Goal: Task Accomplishment & Management: Complete application form

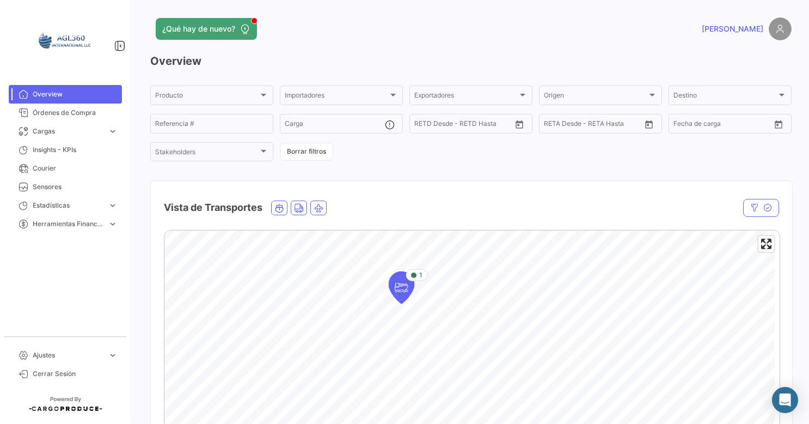
scroll to position [54, 0]
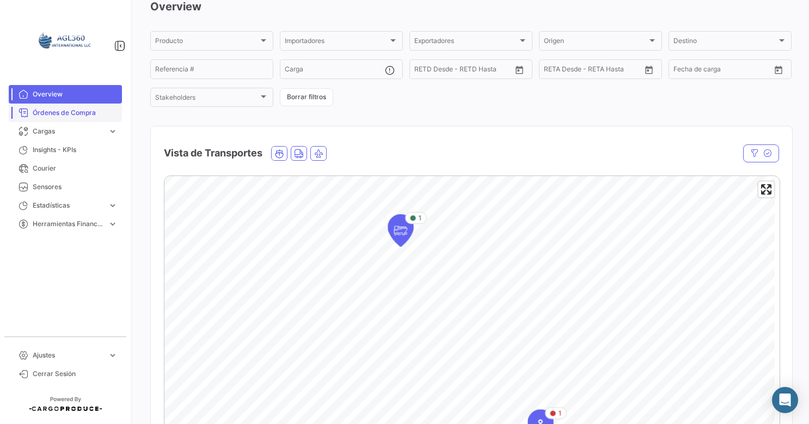
click at [64, 115] on span "Órdenes de Compra" at bounding box center [75, 113] width 85 height 10
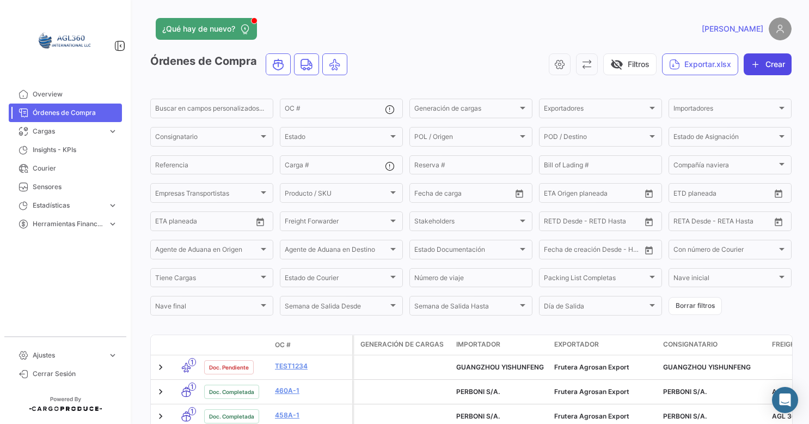
click at [760, 69] on button "Crear" at bounding box center [768, 64] width 48 height 22
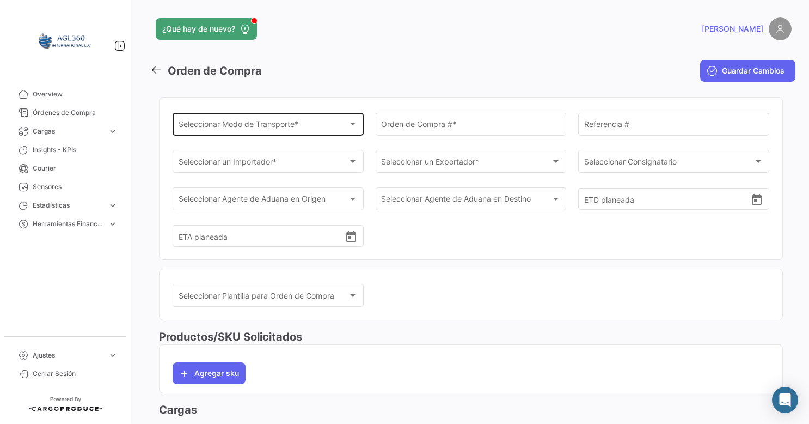
click at [306, 120] on div "Seleccionar Modo de Transporte * Seleccionar Modo de Transporte *" at bounding box center [269, 123] width 180 height 25
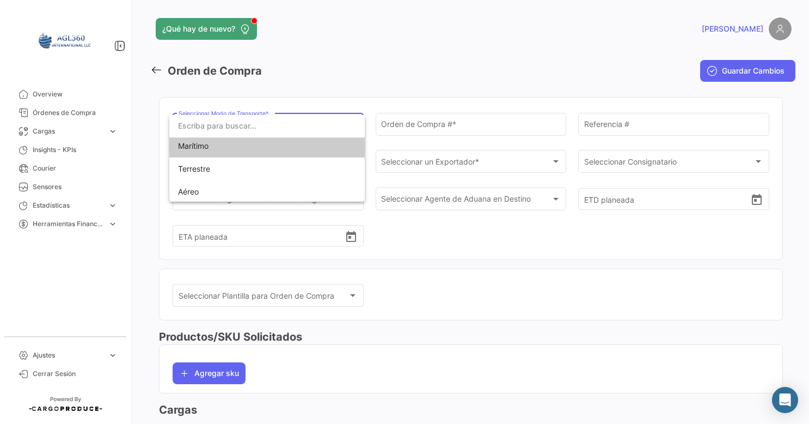
scroll to position [4, 0]
click at [236, 149] on span "Marítimo" at bounding box center [254, 144] width 152 height 23
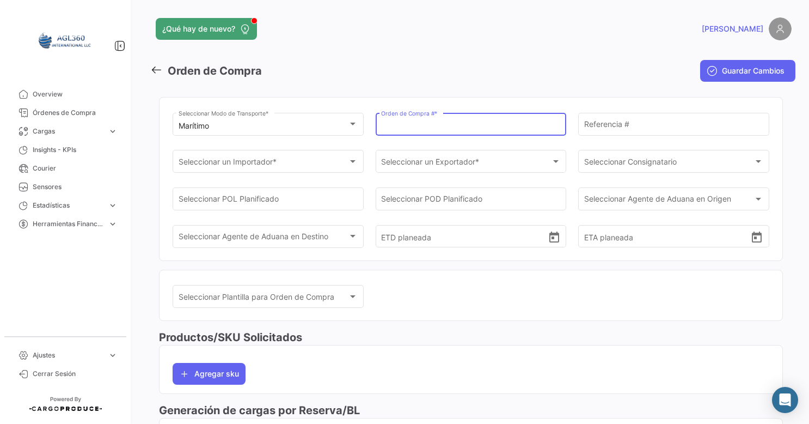
click at [421, 125] on input "Orden de Compra # *" at bounding box center [471, 125] width 180 height 9
type input "429A-1"
click at [522, 38] on div "[PERSON_NAME]" at bounding box center [647, 28] width 289 height 23
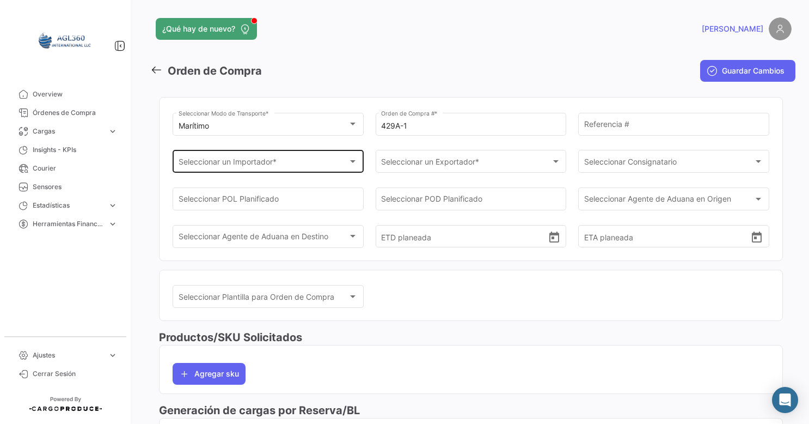
click at [299, 164] on div "Seleccionar un Importador *" at bounding box center [264, 163] width 170 height 9
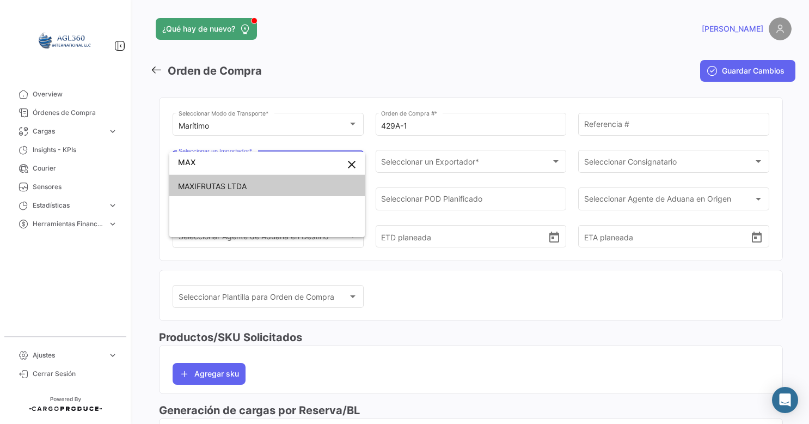
type input "MAX"
drag, startPoint x: 255, startPoint y: 183, endPoint x: 263, endPoint y: 182, distance: 8.3
click at [255, 182] on span "MAXIFRUTAS LTDA" at bounding box center [267, 186] width 178 height 23
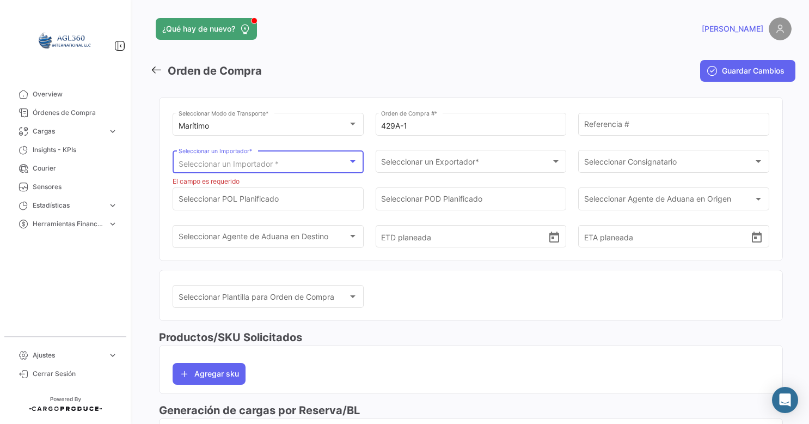
scroll to position [0, 0]
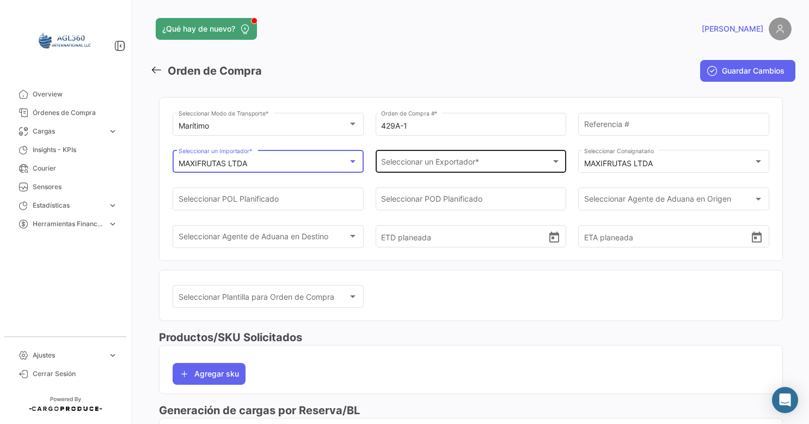
click at [456, 159] on span "Seleccionar un Exportador *" at bounding box center [466, 163] width 170 height 9
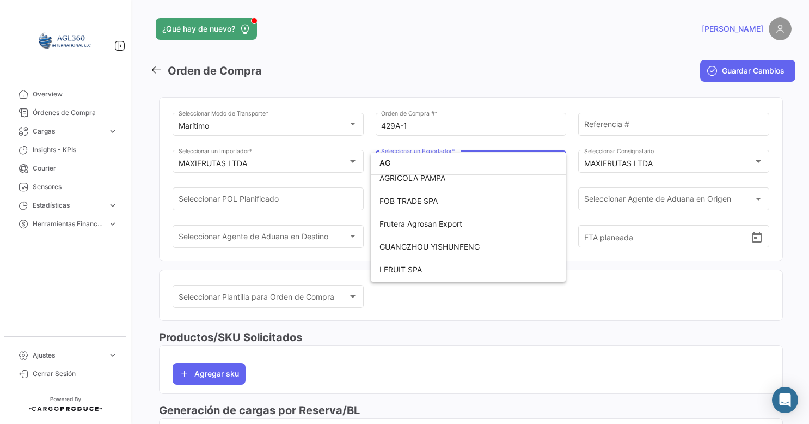
scroll to position [4, 0]
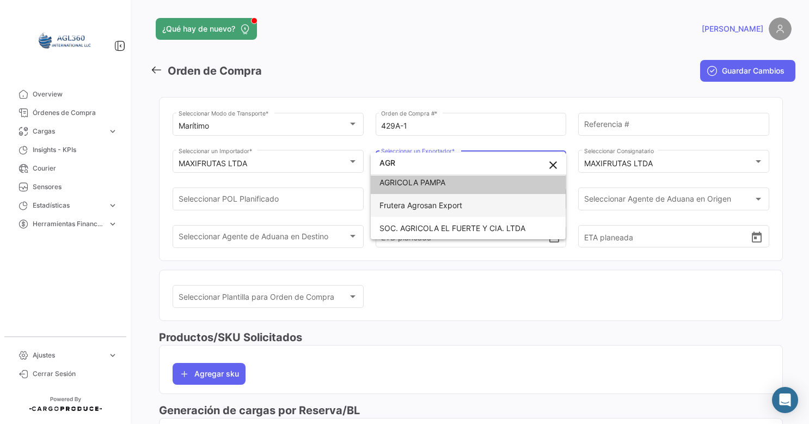
type input "AGR"
click at [442, 201] on span "Frutera Agrosan Export" at bounding box center [420, 204] width 83 height 9
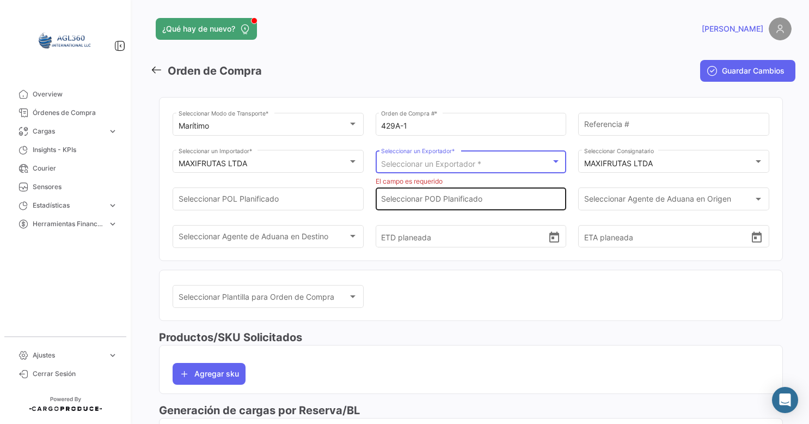
scroll to position [0, 0]
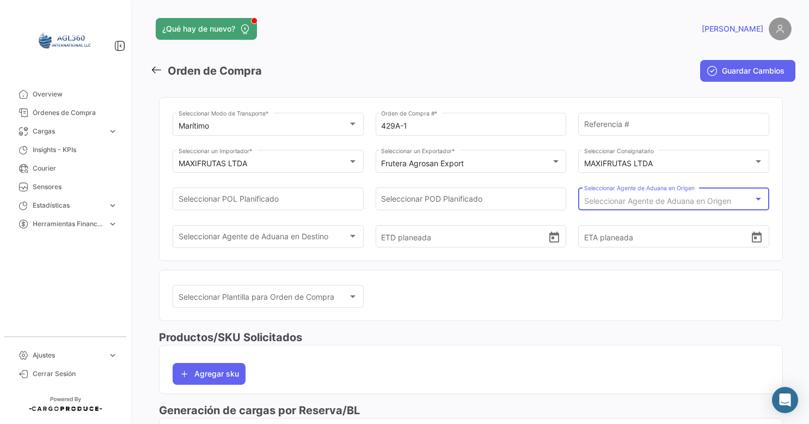
click at [654, 198] on span "Seleccionar Agente de Aduana en Origen" at bounding box center [657, 200] width 147 height 9
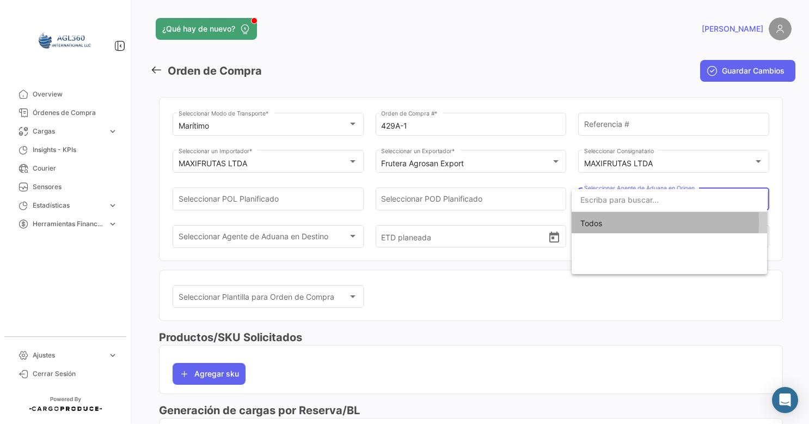
click at [603, 222] on span "Todos" at bounding box center [669, 223] width 178 height 23
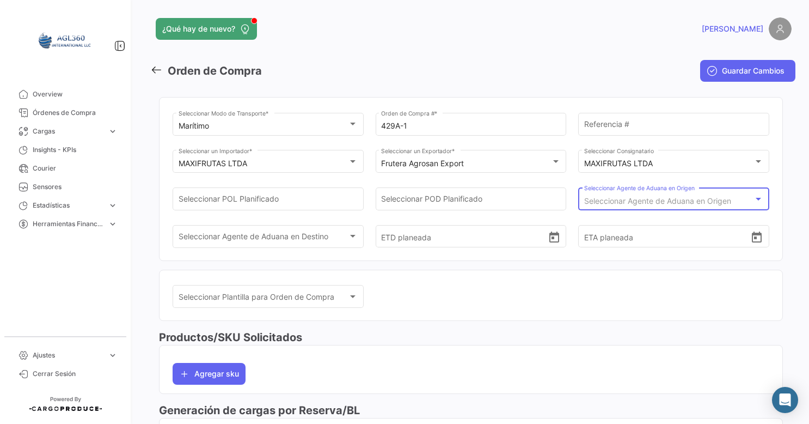
click at [618, 204] on span "Seleccionar Agente de Aduana en Origen" at bounding box center [657, 200] width 147 height 9
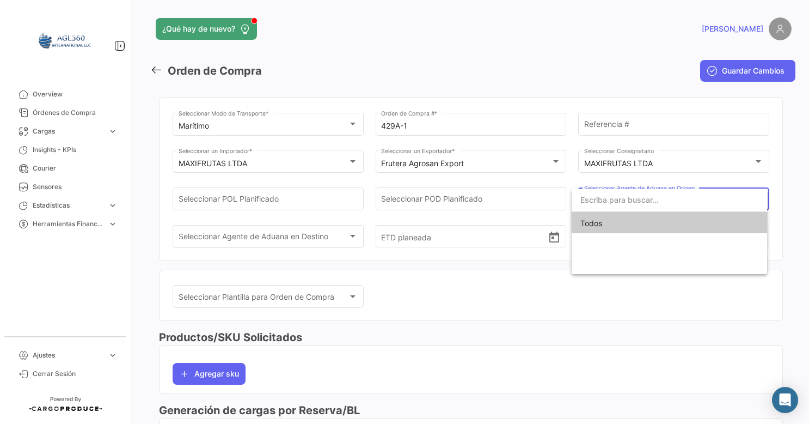
click at [604, 133] on div at bounding box center [404, 212] width 809 height 424
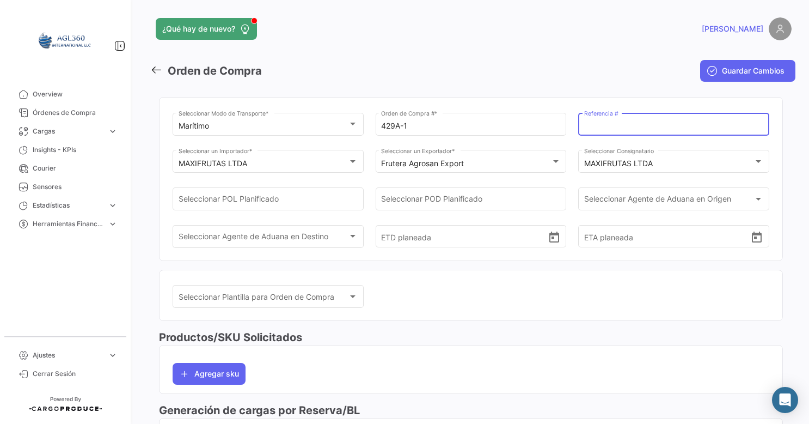
click at [608, 129] on input "Referencia #" at bounding box center [674, 125] width 180 height 9
click at [524, 78] on mat-toolbar-row "Orden de Compra" at bounding box center [361, 70] width 423 height 35
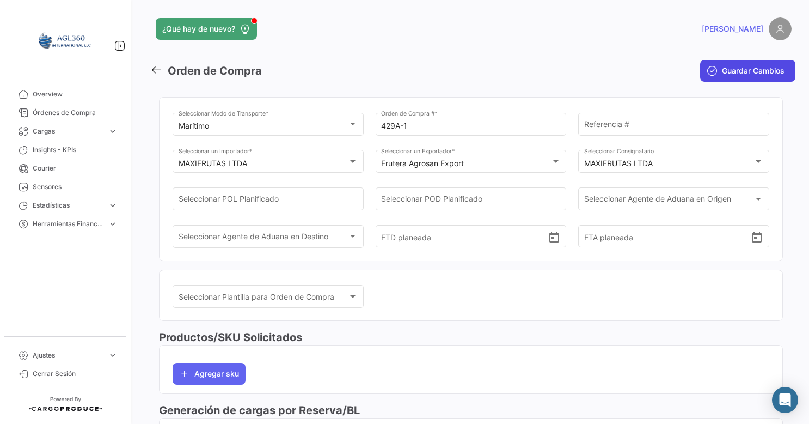
click at [713, 66] on button "Guardar Cambios" at bounding box center [747, 71] width 95 height 22
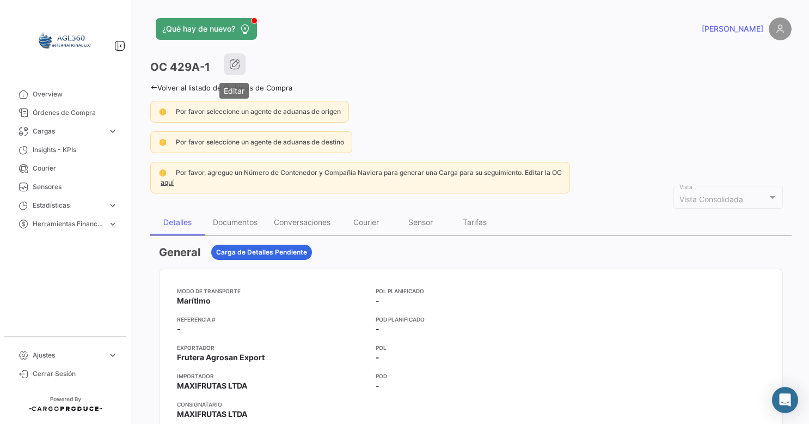
click at [237, 64] on icon "button" at bounding box center [234, 64] width 11 height 11
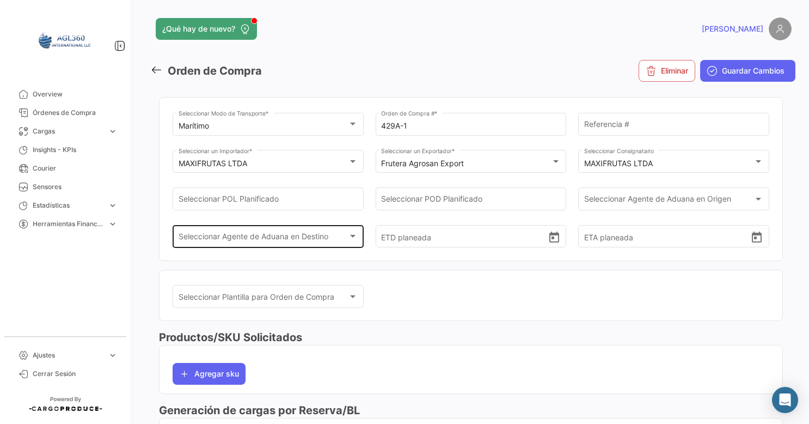
click at [338, 229] on div "Seleccionar Agente de Aduana en Destino Seleccionar Agente de Aduana en Destino" at bounding box center [269, 235] width 180 height 25
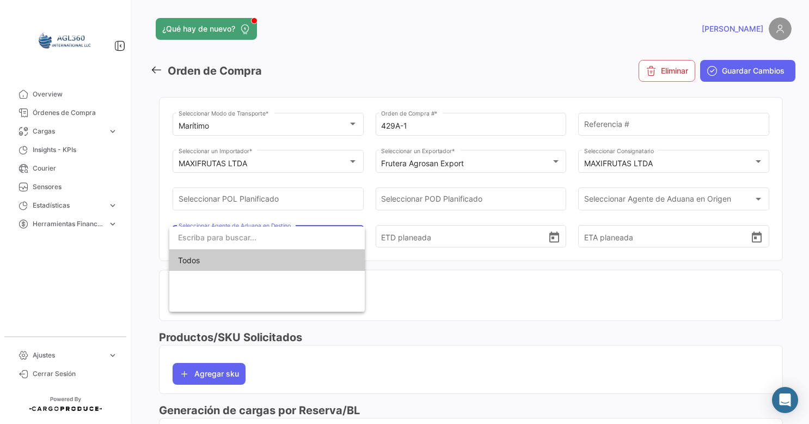
scroll to position [1, 0]
click at [607, 127] on div at bounding box center [404, 212] width 809 height 424
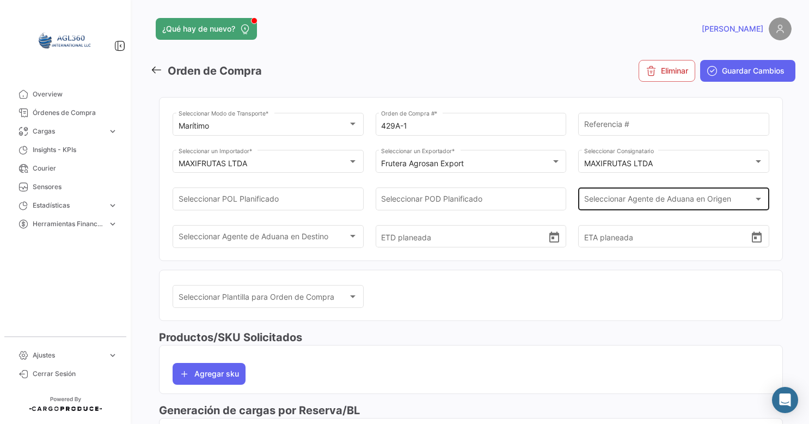
click at [624, 203] on span "Seleccionar Agente de Aduana en Origen" at bounding box center [669, 201] width 170 height 9
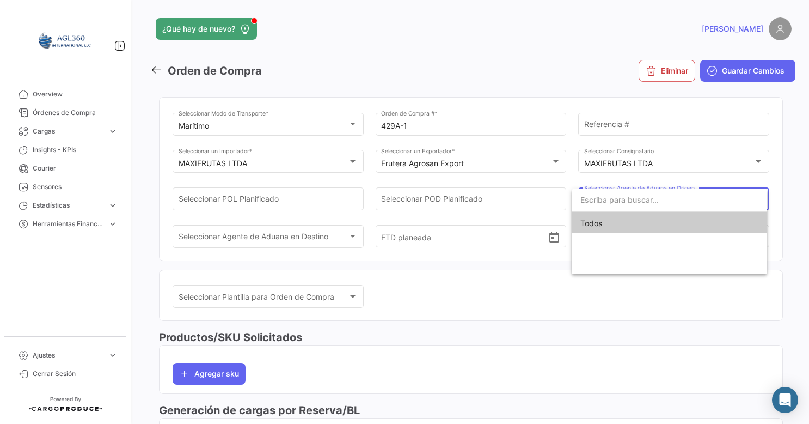
click at [444, 201] on div at bounding box center [404, 212] width 809 height 424
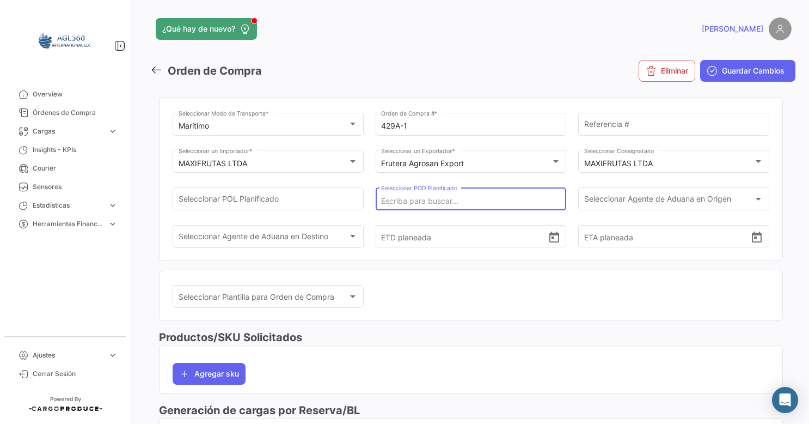
click at [441, 203] on input "Seleccionar POD Planificado" at bounding box center [471, 201] width 180 height 9
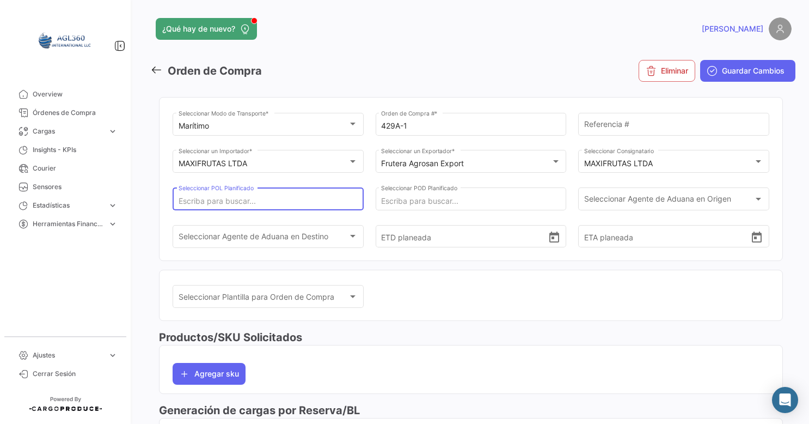
click at [271, 200] on input "Seleccionar POL Planificado" at bounding box center [269, 201] width 180 height 9
click at [154, 73] on icon at bounding box center [156, 70] width 12 height 12
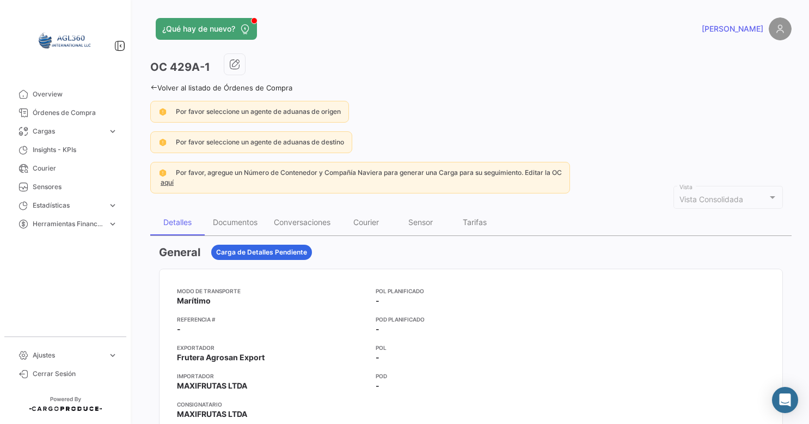
click at [155, 88] on icon at bounding box center [153, 87] width 7 height 7
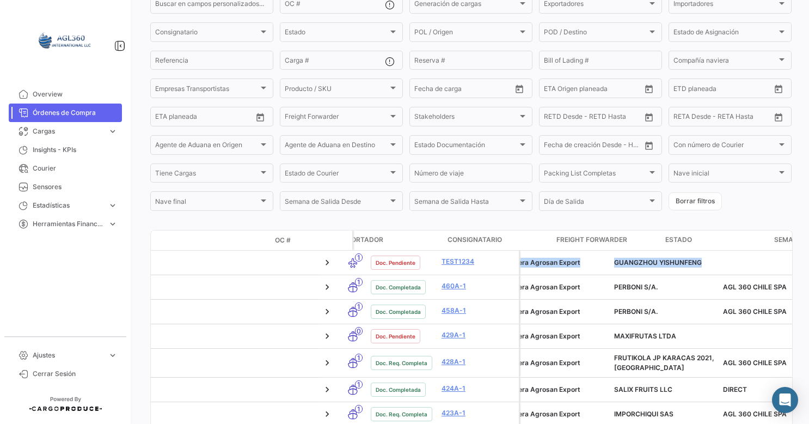
scroll to position [0, 400]
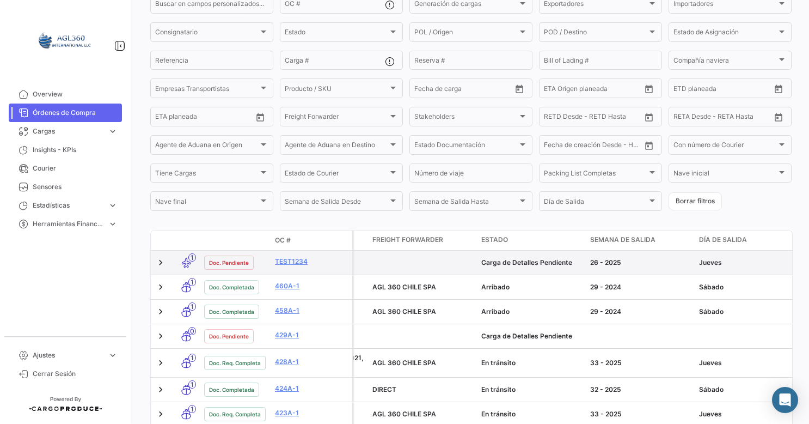
drag, startPoint x: 540, startPoint y: 265, endPoint x: 739, endPoint y: 269, distance: 199.9
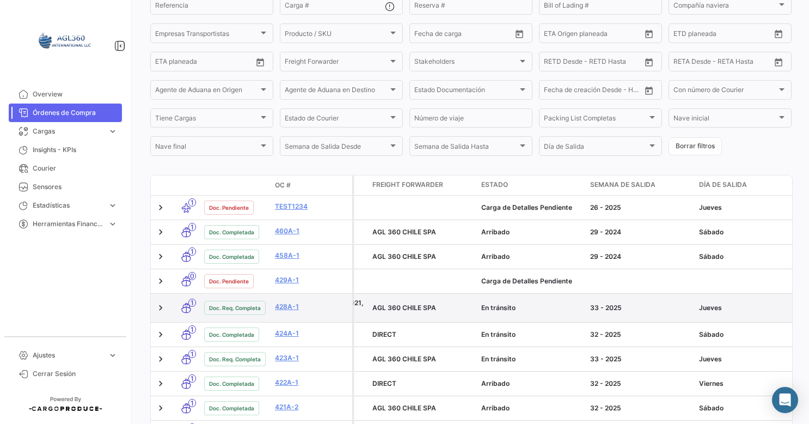
scroll to position [163, 0]
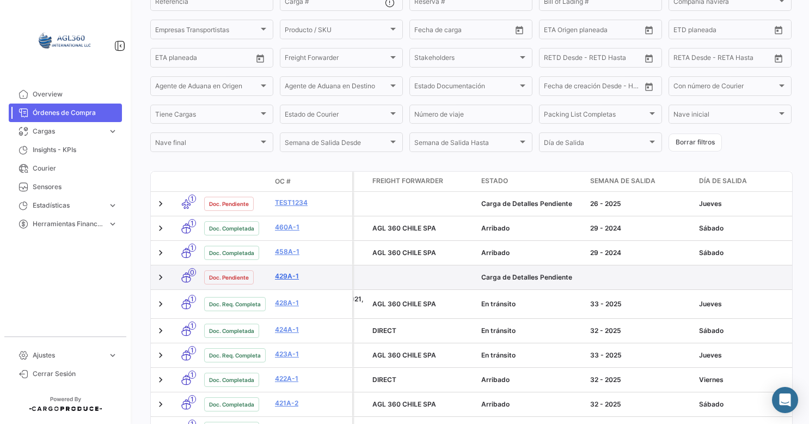
click at [282, 277] on link "429A-1" at bounding box center [311, 276] width 73 height 10
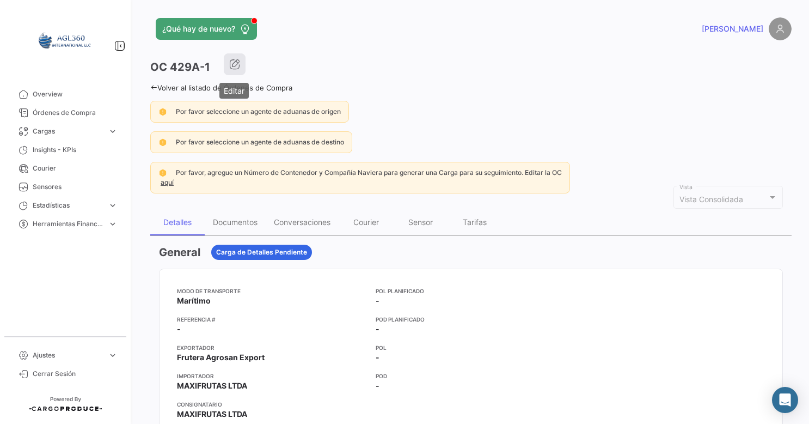
click at [238, 62] on icon "button" at bounding box center [234, 64] width 11 height 11
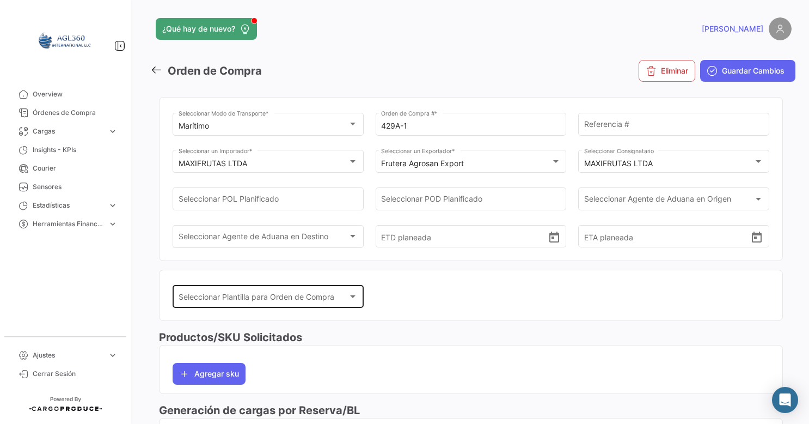
click at [339, 291] on div "Seleccionar Plantilla para Orden de Compra Seleccionar Plantilla para Orden de …" at bounding box center [269, 295] width 180 height 25
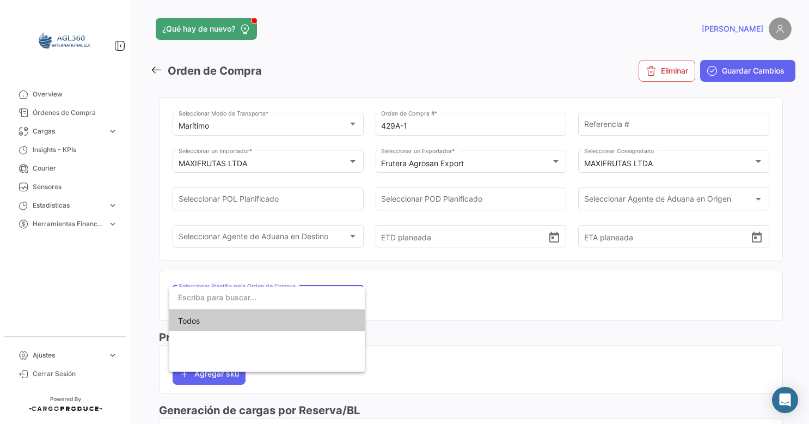
click at [320, 276] on div at bounding box center [404, 212] width 809 height 424
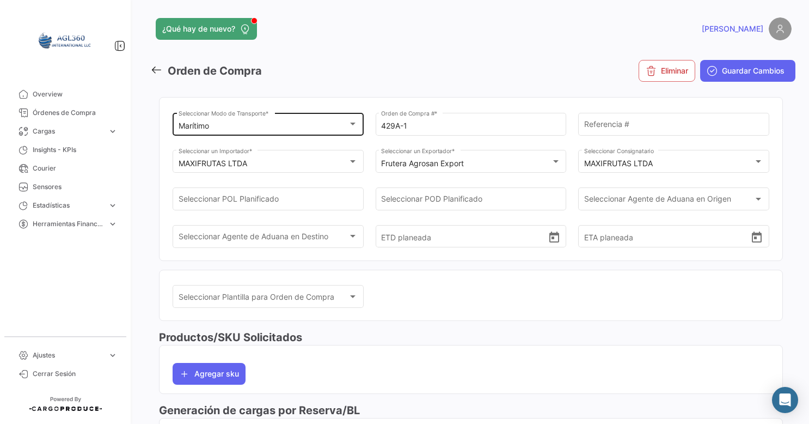
click at [315, 131] on div "Marítimo Seleccionar Modo de Transporte *" at bounding box center [269, 123] width 180 height 25
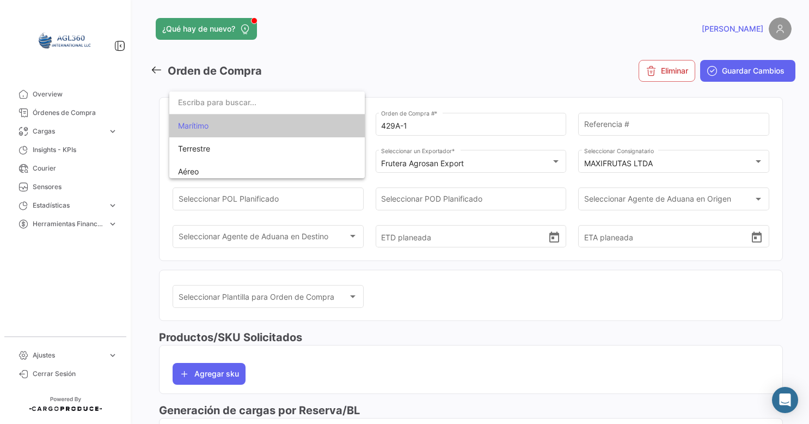
click at [444, 46] on div at bounding box center [404, 212] width 809 height 424
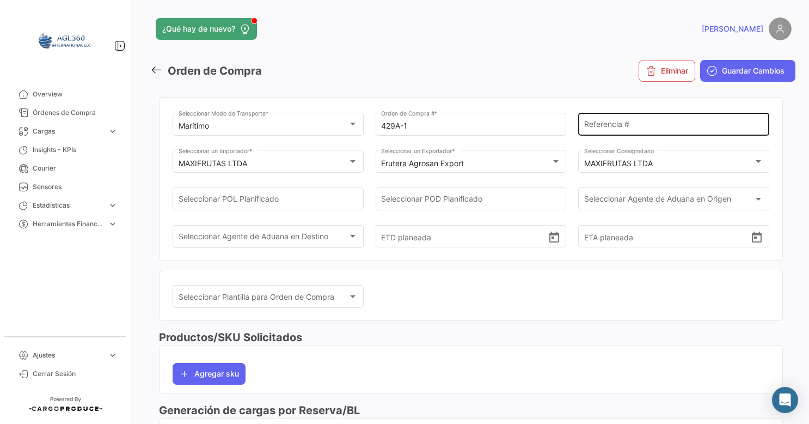
click at [609, 117] on div "Referencia #" at bounding box center [674, 123] width 180 height 25
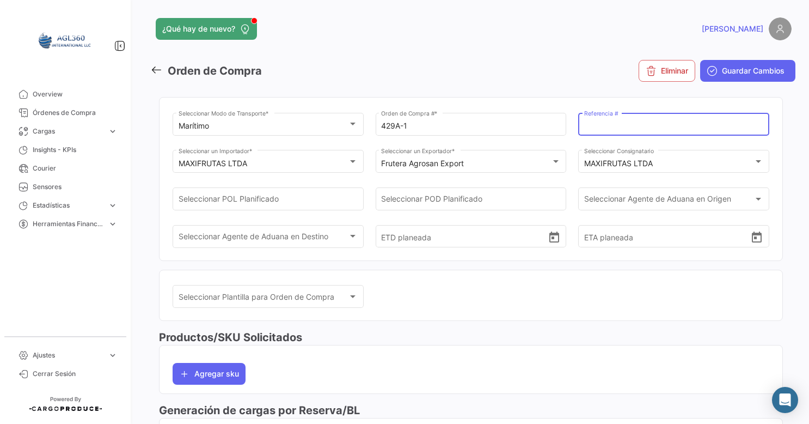
click at [621, 125] on input "Referencia #" at bounding box center [674, 125] width 180 height 9
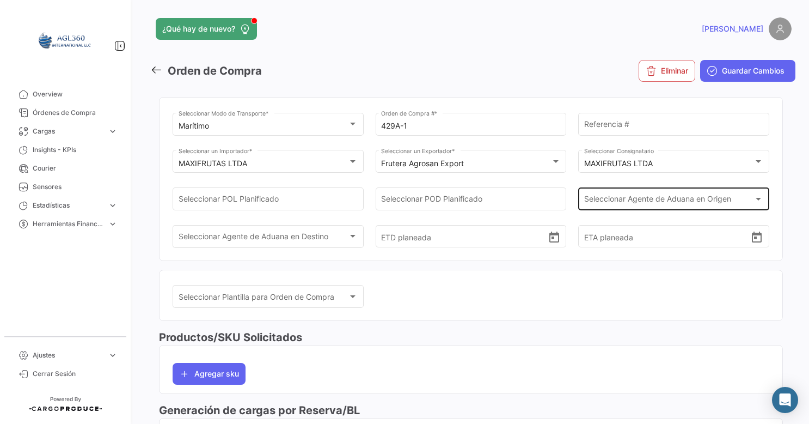
click at [635, 189] on div "Seleccionar Agente de Aduana en Origen Seleccionar Agente de Aduana en Origen" at bounding box center [674, 197] width 180 height 25
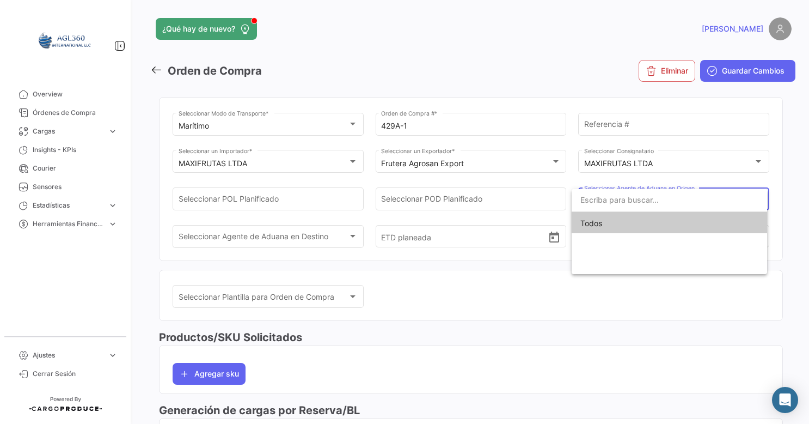
click at [470, 297] on div at bounding box center [404, 212] width 809 height 424
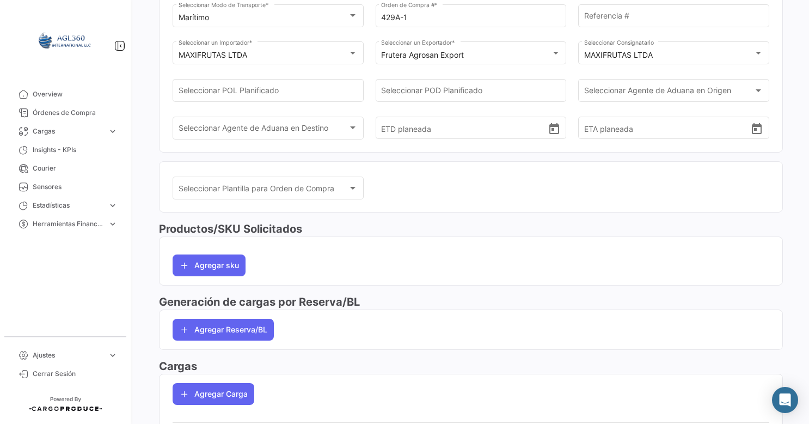
scroll to position [109, 0]
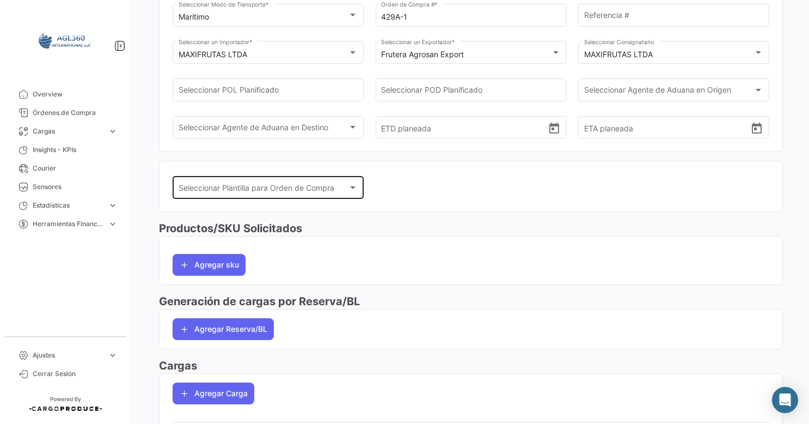
click at [343, 194] on div "Seleccionar Plantilla para Orden de Compra Seleccionar Plantilla para Orden de …" at bounding box center [269, 186] width 180 height 25
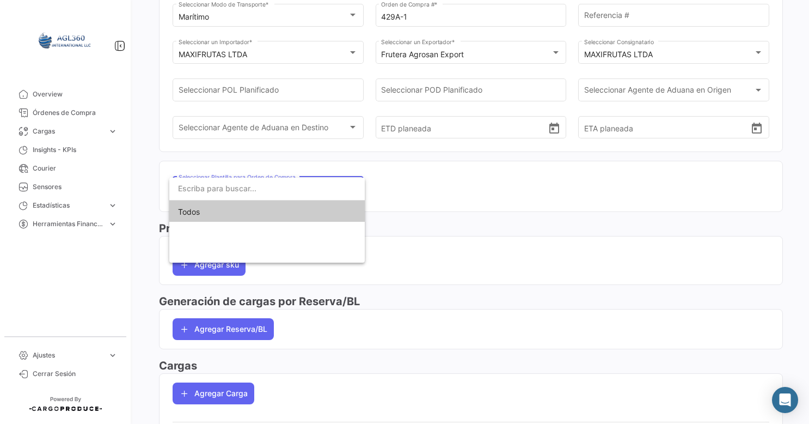
click at [512, 187] on div at bounding box center [404, 212] width 809 height 424
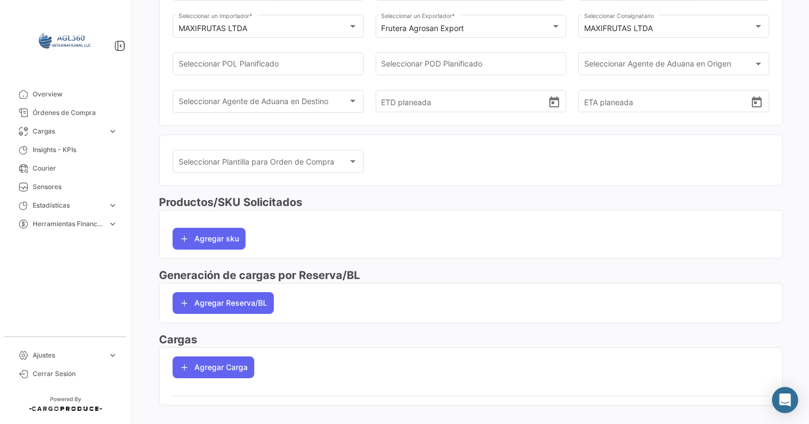
scroll to position [149, 0]
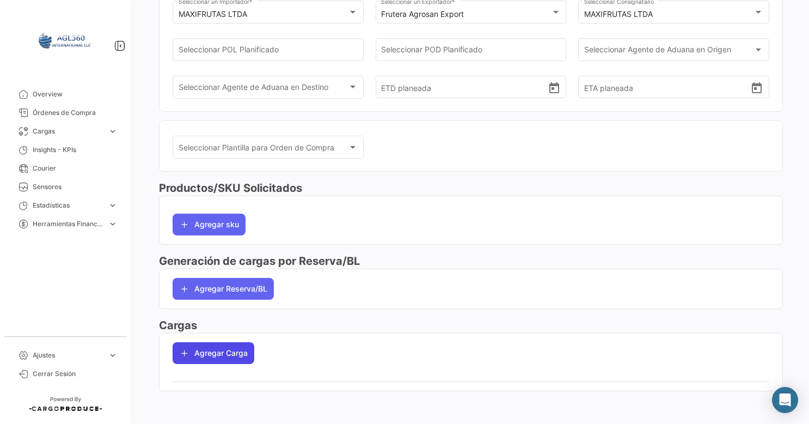
click at [226, 351] on button "Agregar Carga" at bounding box center [214, 353] width 82 height 22
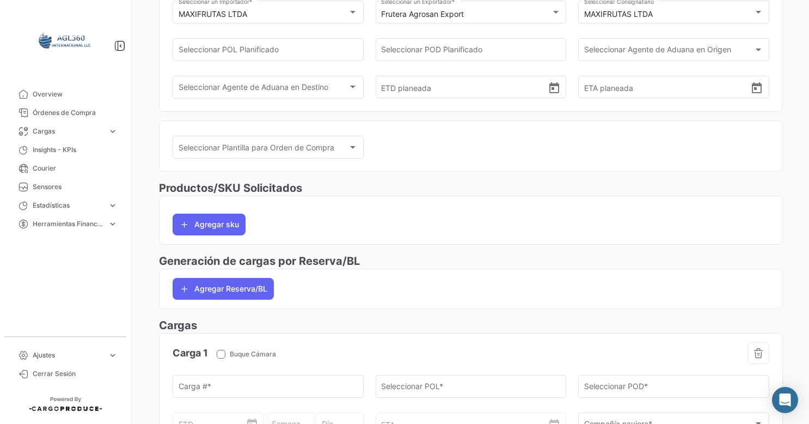
scroll to position [358, 0]
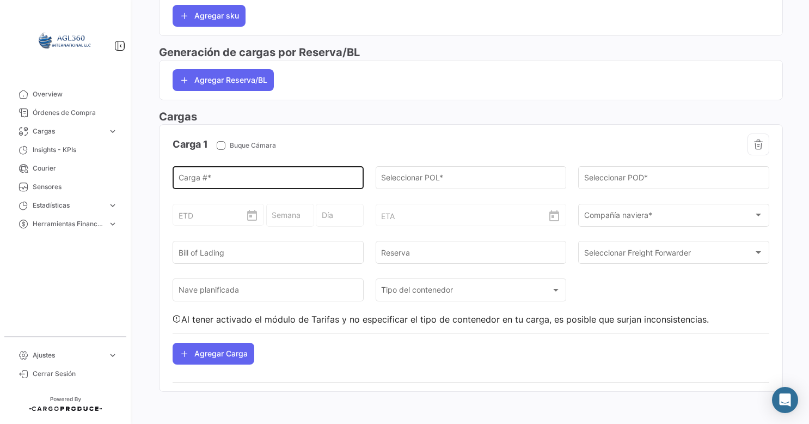
click at [316, 171] on div "Carga # *" at bounding box center [269, 176] width 180 height 25
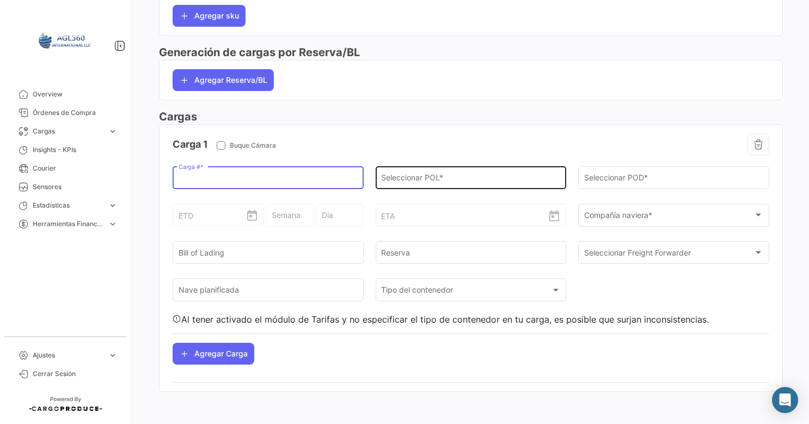
click at [437, 171] on div "Seleccionar POL *" at bounding box center [471, 176] width 180 height 25
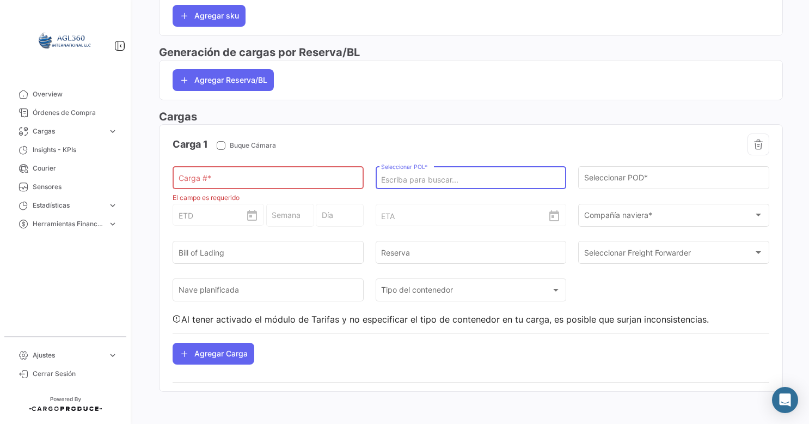
click at [427, 177] on input "Seleccionar POL *" at bounding box center [471, 179] width 180 height 9
click at [290, 179] on input "Carga # *" at bounding box center [269, 179] width 180 height 9
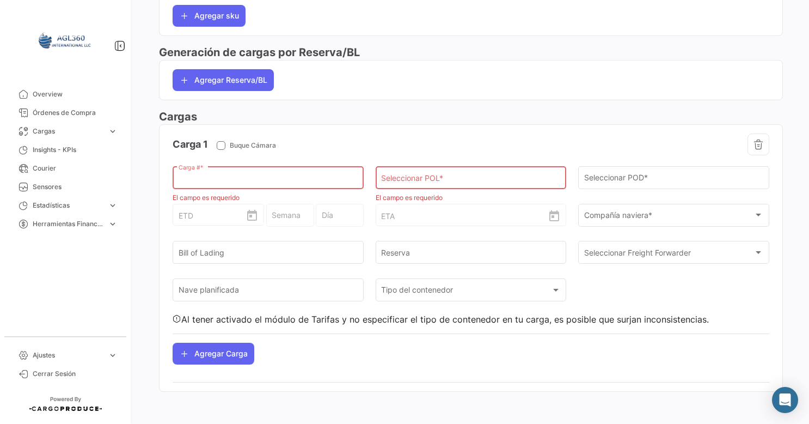
click at [419, 179] on input "Seleccionar POL *" at bounding box center [471, 179] width 180 height 9
click at [611, 142] on div at bounding box center [620, 144] width 298 height 22
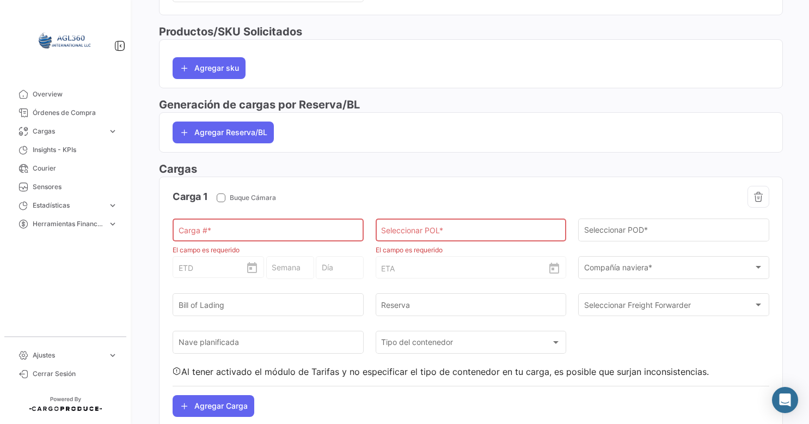
scroll to position [249, 0]
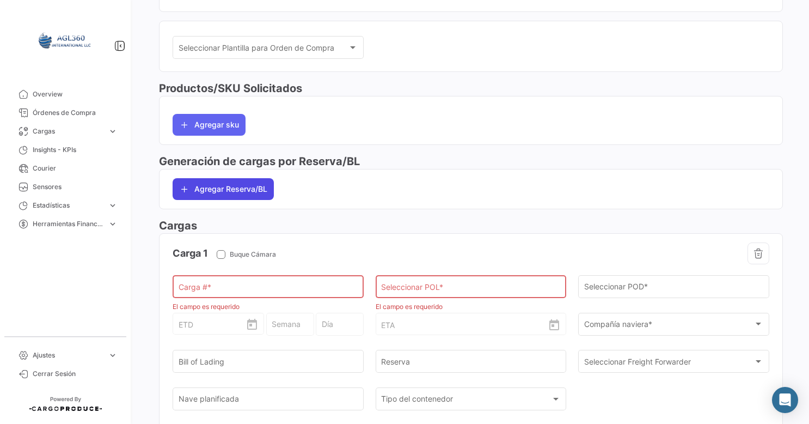
click at [253, 187] on button "Agregar Reserva/BL" at bounding box center [223, 189] width 101 height 22
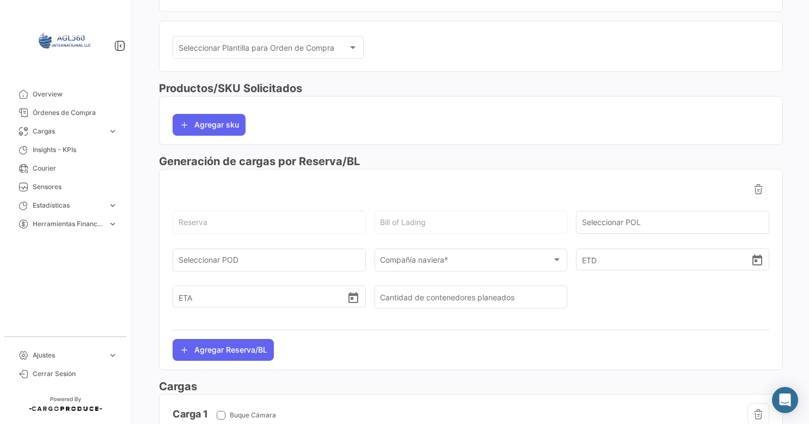
drag, startPoint x: 513, startPoint y: 215, endPoint x: 547, endPoint y: 215, distance: 33.2
click at [514, 215] on div "Bill of Lading" at bounding box center [471, 221] width 182 height 25
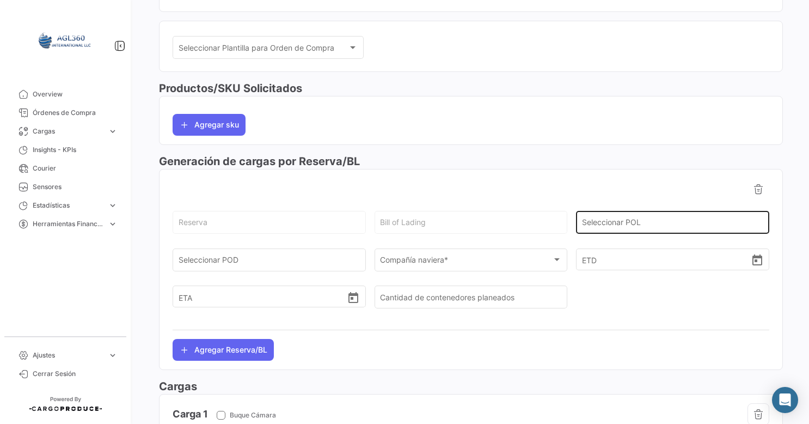
click at [618, 211] on div "Seleccionar POL" at bounding box center [673, 221] width 182 height 25
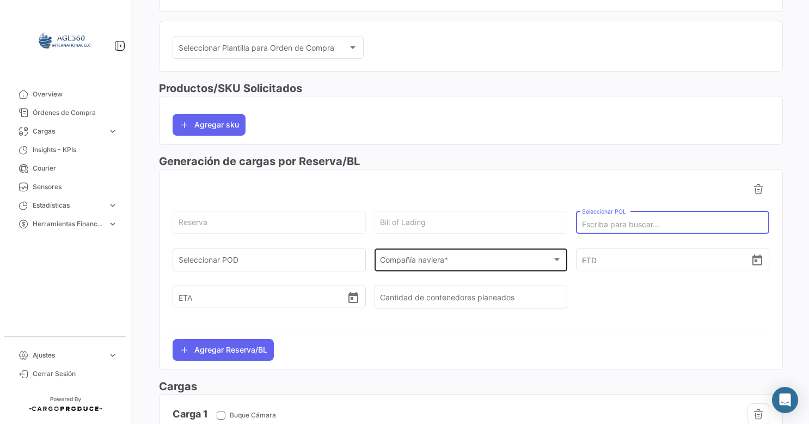
click at [502, 252] on div "Compañía naviera * Compañía naviera *" at bounding box center [471, 258] width 182 height 25
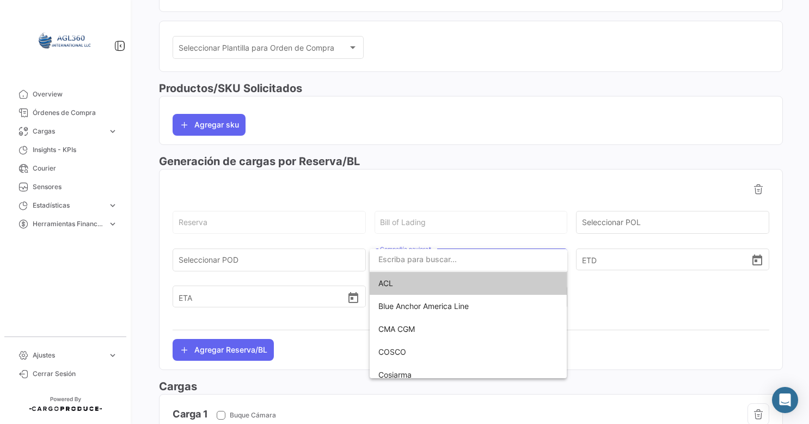
click at [313, 262] on div at bounding box center [404, 212] width 809 height 424
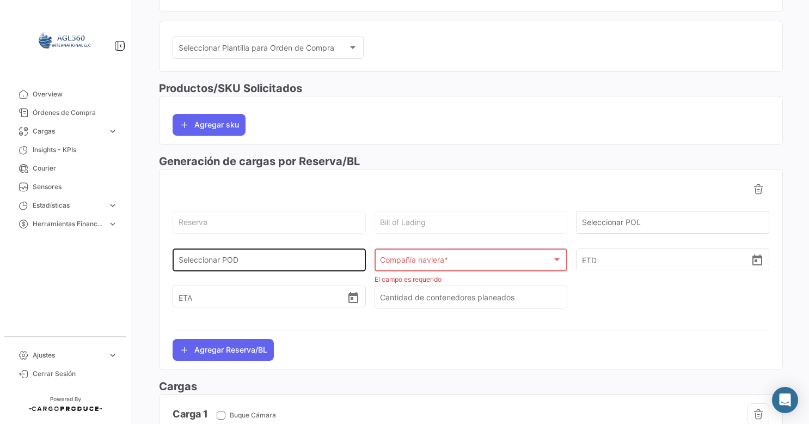
click at [291, 262] on input "Seleccionar POD" at bounding box center [270, 261] width 182 height 9
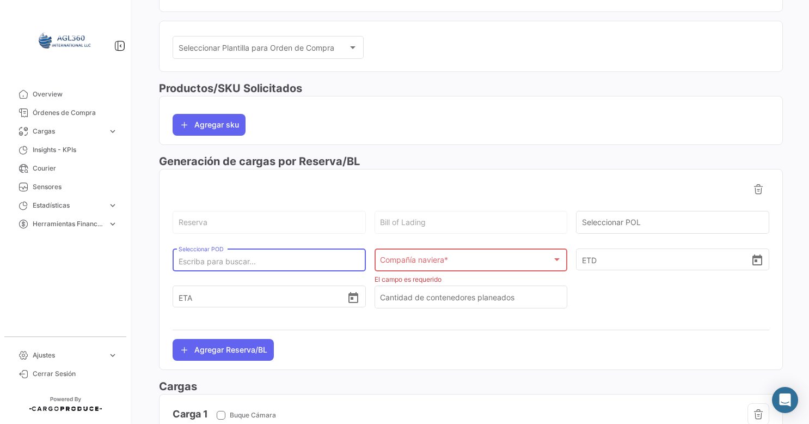
click at [415, 253] on div "Compañía naviera * Compañía naviera *" at bounding box center [471, 258] width 182 height 25
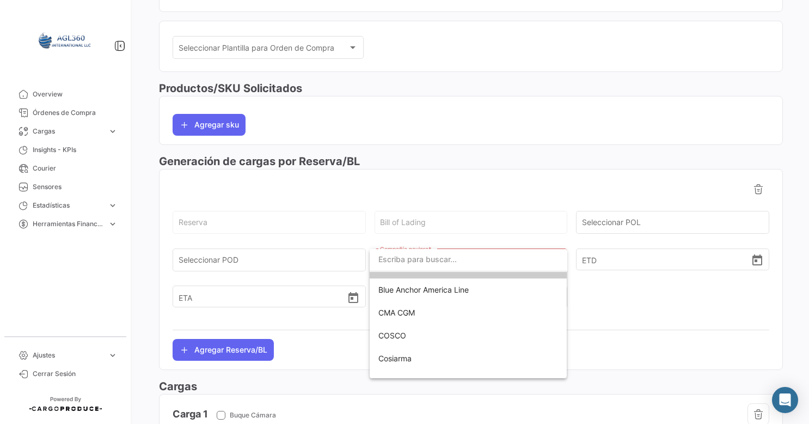
scroll to position [0, 0]
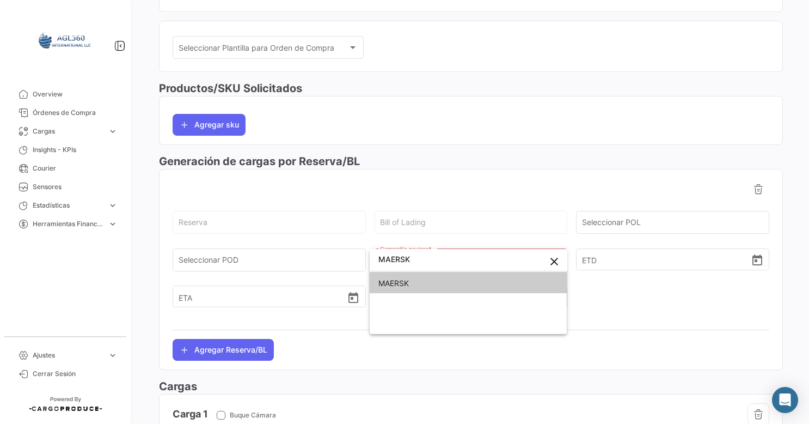
type input "MAERSK"
click at [409, 279] on span "MAERSK" at bounding box center [393, 282] width 30 height 9
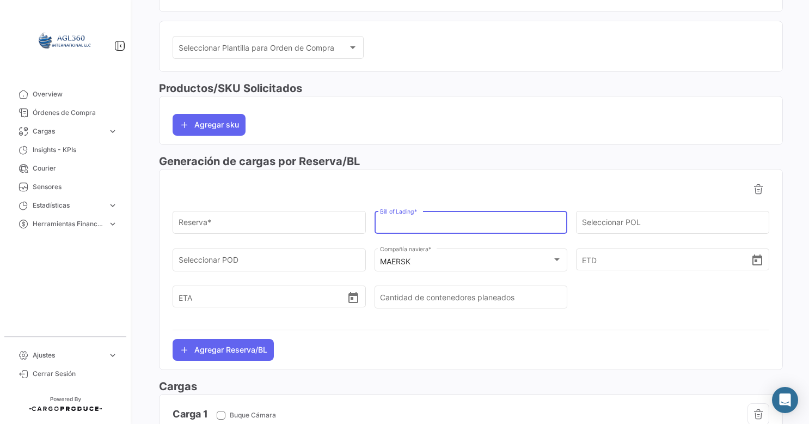
click at [493, 225] on input "Bill of Lading *" at bounding box center [471, 224] width 182 height 9
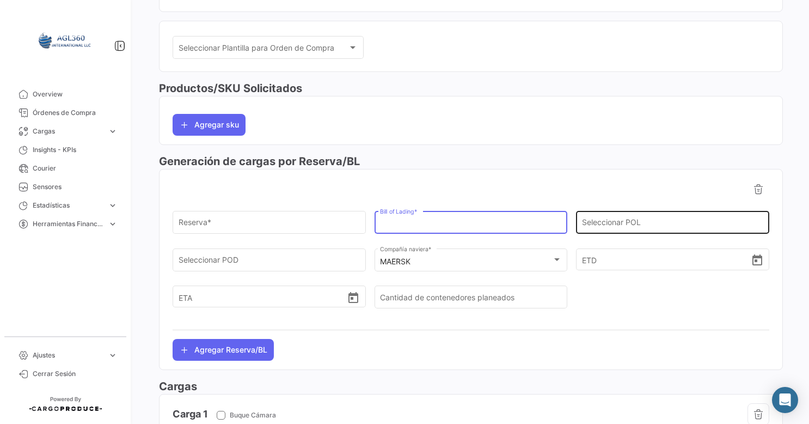
click at [619, 228] on div "Seleccionar POL" at bounding box center [673, 221] width 182 height 25
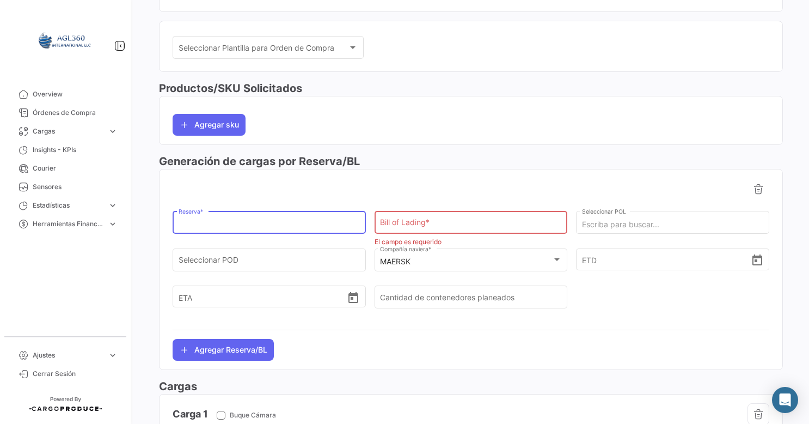
click at [245, 226] on input "Reserva *" at bounding box center [270, 224] width 182 height 9
click at [262, 216] on div "Reserva *" at bounding box center [270, 221] width 182 height 25
paste input "258259406"
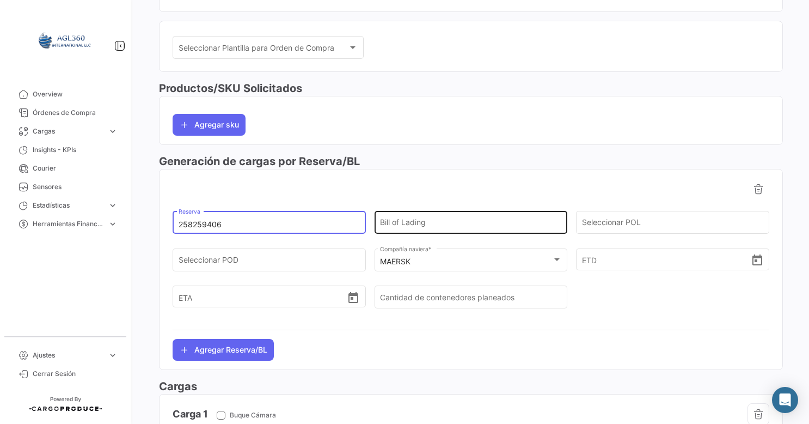
type input "258259406"
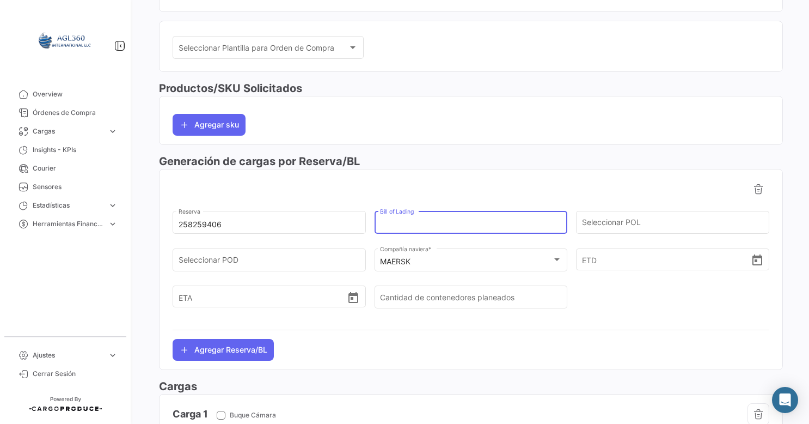
click at [433, 220] on input "Bill of Lading" at bounding box center [471, 224] width 182 height 9
paste input "258259406"
type input "258259406"
drag, startPoint x: 515, startPoint y: 152, endPoint x: 610, endPoint y: 157, distance: 94.9
click at [522, 154] on h3 "Generación de cargas por Reserva/BL" at bounding box center [471, 161] width 624 height 15
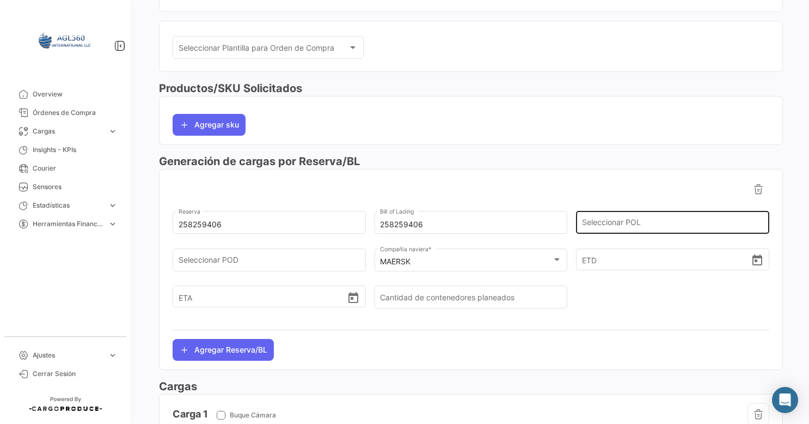
click at [640, 210] on div "Seleccionar POL" at bounding box center [673, 221] width 182 height 25
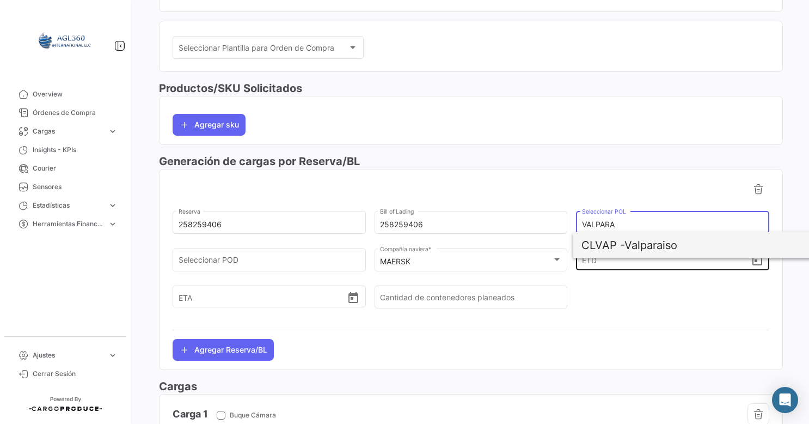
drag, startPoint x: 624, startPoint y: 245, endPoint x: 596, endPoint y: 254, distance: 30.1
click at [624, 245] on span "CLVAP -" at bounding box center [602, 244] width 43 height 13
type input "Valparaiso"
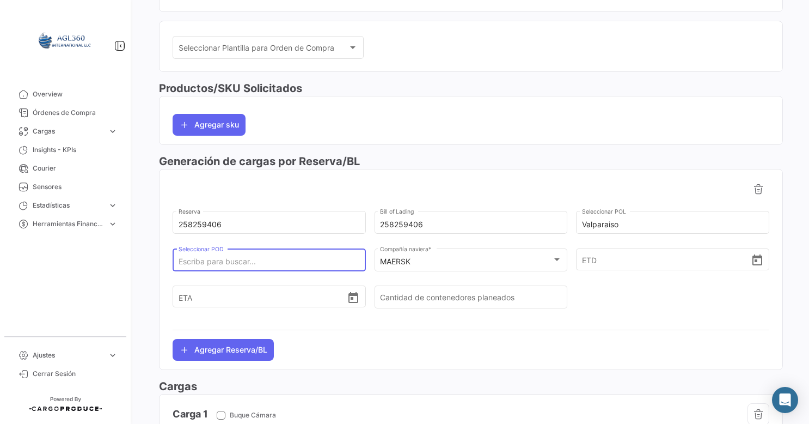
click at [226, 261] on input "Seleccionar POD" at bounding box center [270, 261] width 182 height 9
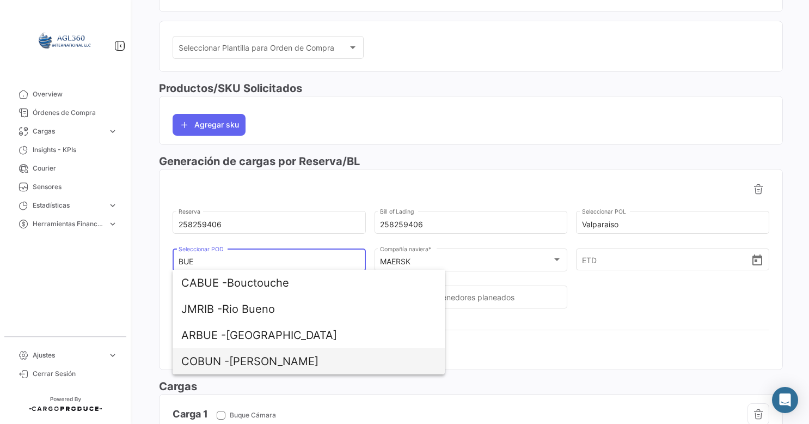
click at [282, 355] on span "COBUN - [PERSON_NAME]" at bounding box center [308, 361] width 255 height 26
type input "[PERSON_NAME]"
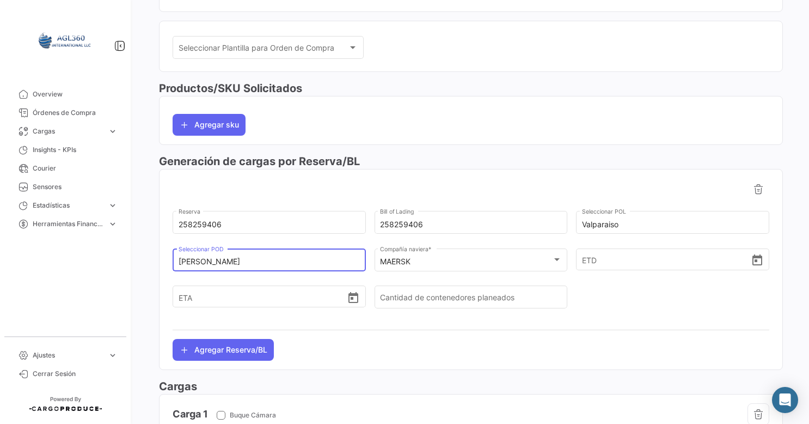
scroll to position [303, 0]
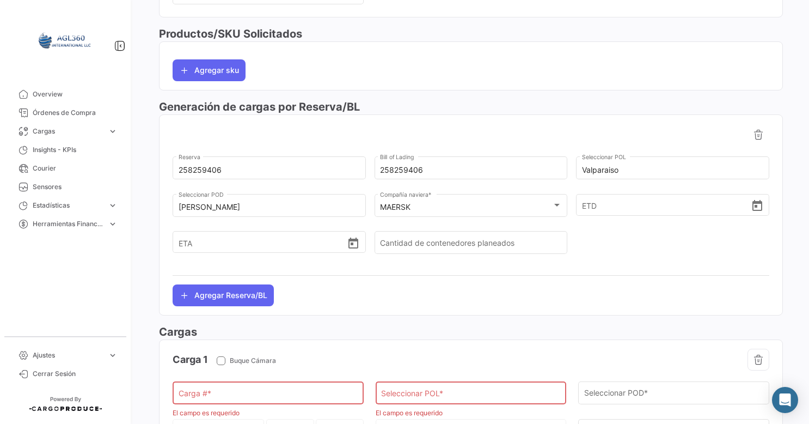
click at [372, 286] on div "258259406 Reserva 258259406 Bill of Lading Valparaiso Seleccionar [PERSON_NAME]…" at bounding box center [471, 215] width 597 height 182
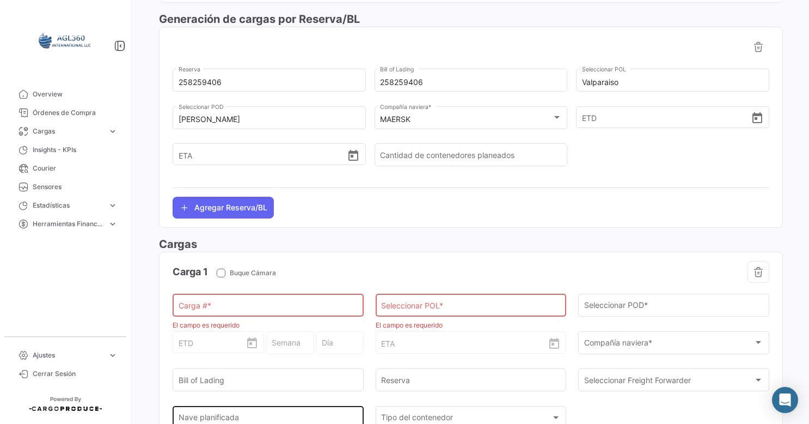
scroll to position [518, 0]
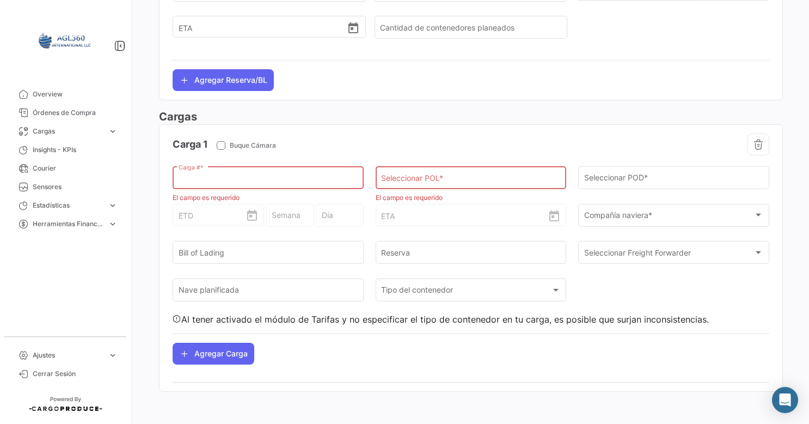
click at [241, 175] on input "Carga # *" at bounding box center [269, 179] width 180 height 9
click at [434, 175] on input "Seleccionar POL *" at bounding box center [471, 179] width 180 height 9
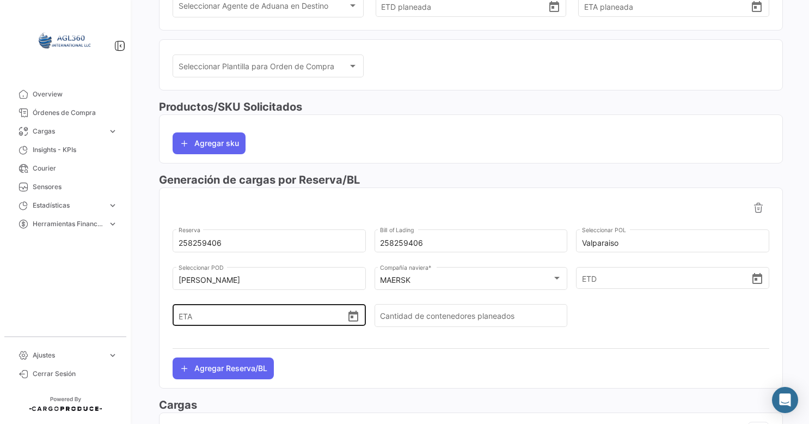
scroll to position [192, 0]
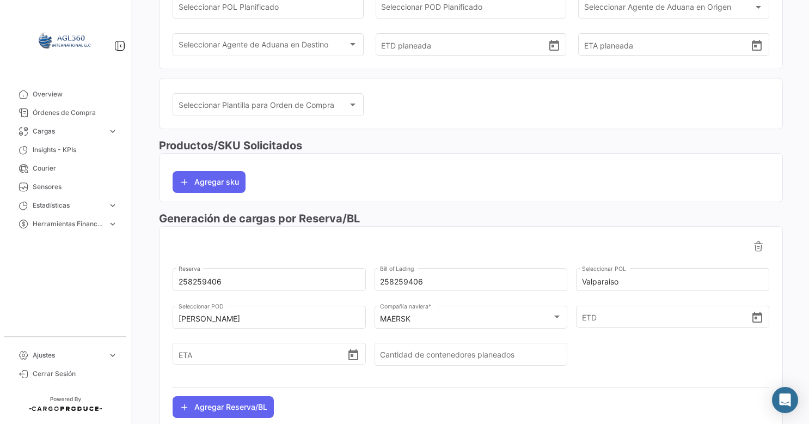
click at [150, 106] on div "¿Qué hay de nuevo? [PERSON_NAME] Orden de Compra Eliminar Guardar Cambios Marít…" at bounding box center [471, 212] width 676 height 424
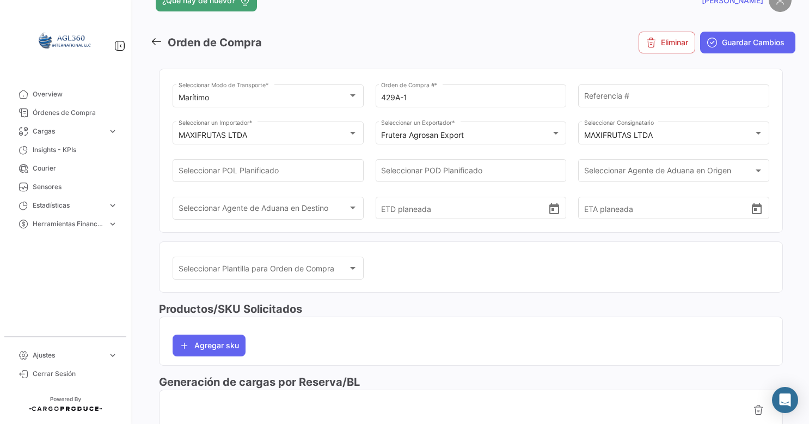
scroll to position [0, 0]
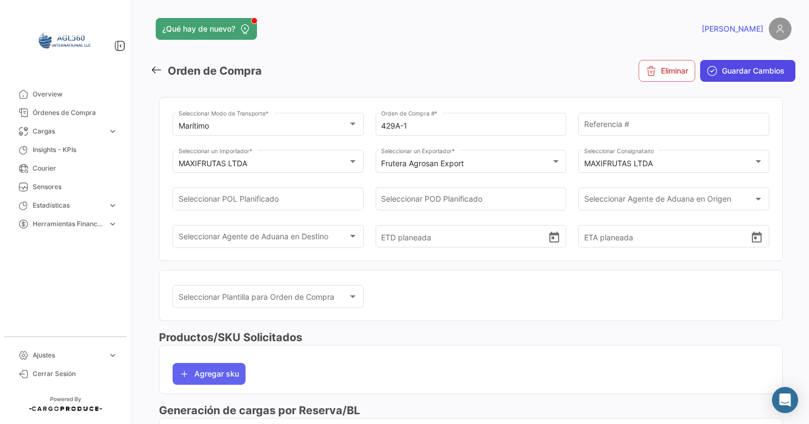
click at [754, 75] on span "Guardar Cambios" at bounding box center [753, 70] width 63 height 11
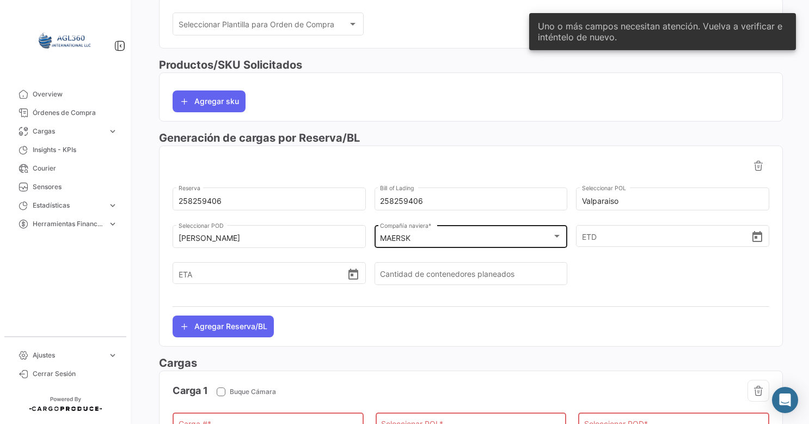
scroll to position [381, 0]
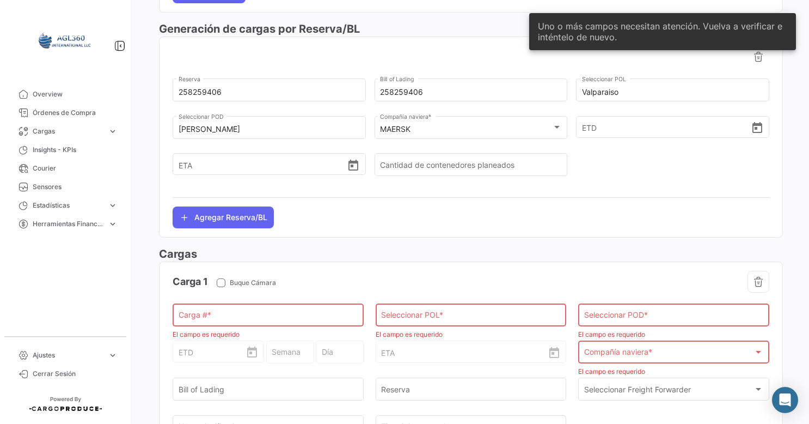
click at [473, 221] on div "258259406 Reserva 258259406 Bill of Lading Valparaiso Seleccionar [PERSON_NAME]…" at bounding box center [471, 137] width 597 height 182
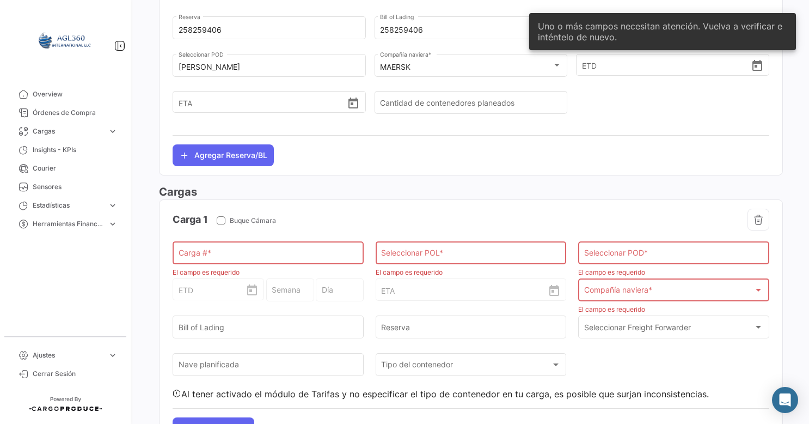
scroll to position [490, 0]
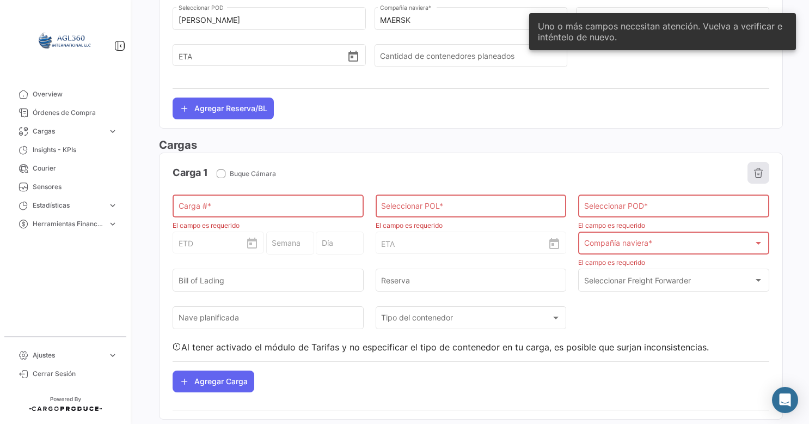
click at [753, 173] on icon "button" at bounding box center [758, 172] width 11 height 11
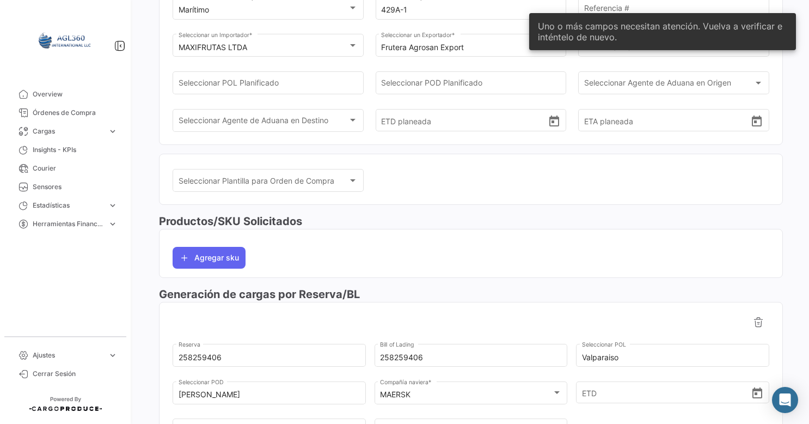
scroll to position [0, 0]
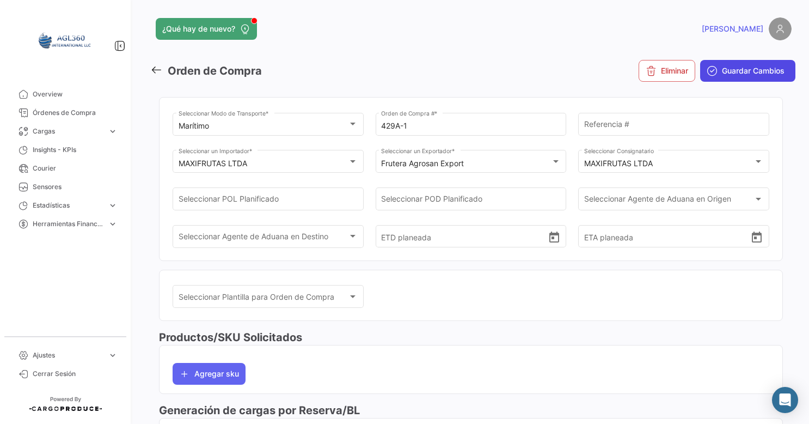
click at [746, 72] on span "Guardar Cambios" at bounding box center [753, 70] width 63 height 11
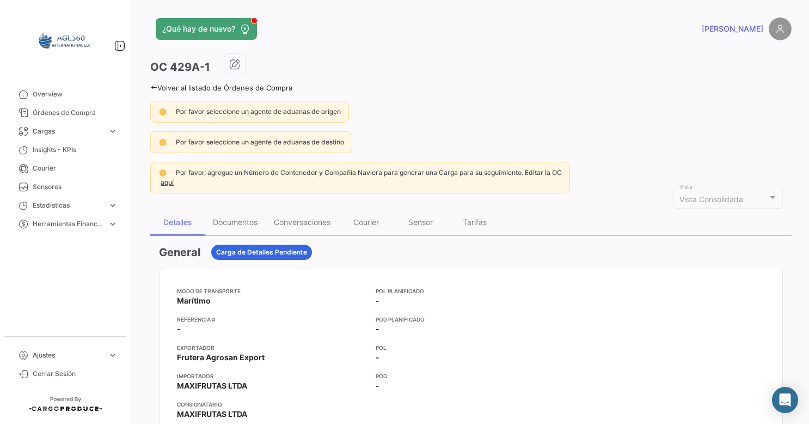
click at [155, 86] on icon at bounding box center [153, 87] width 7 height 7
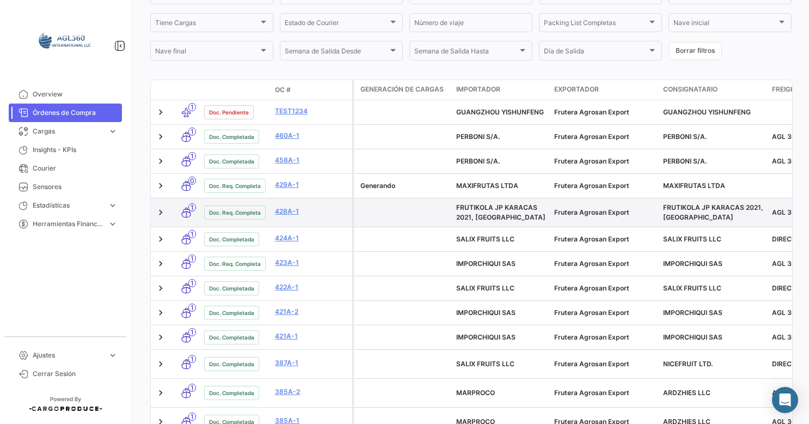
scroll to position [272, 0]
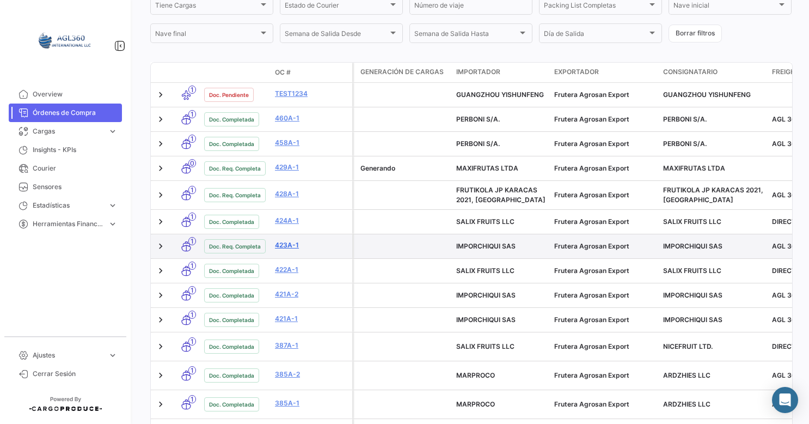
click at [285, 244] on link "423A-1" at bounding box center [311, 245] width 73 height 10
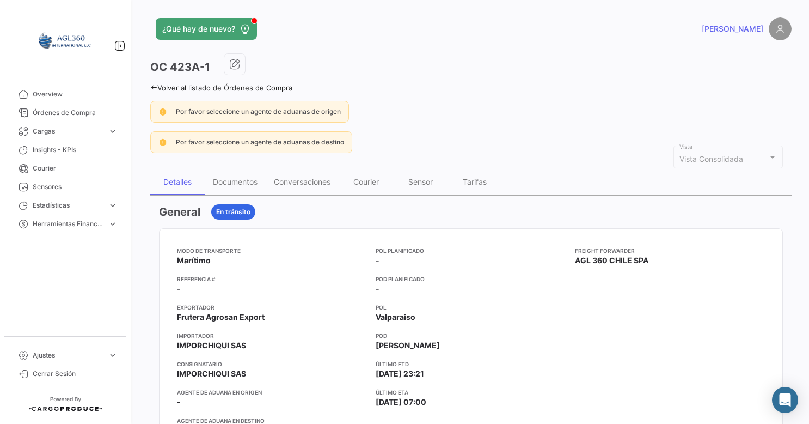
click at [155, 85] on icon at bounding box center [153, 87] width 7 height 7
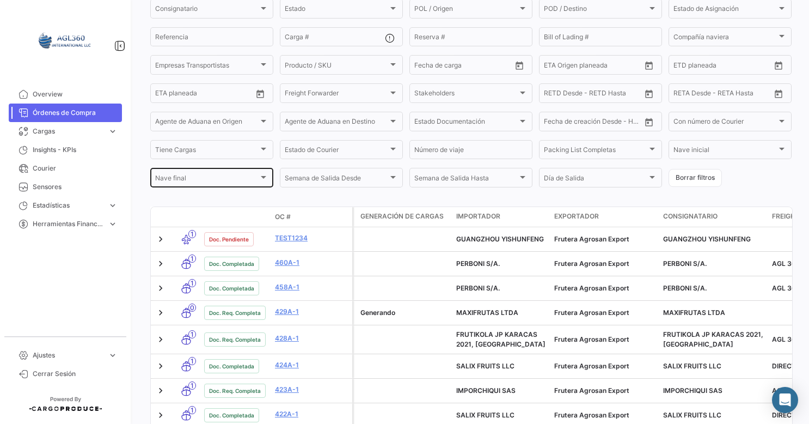
scroll to position [163, 0]
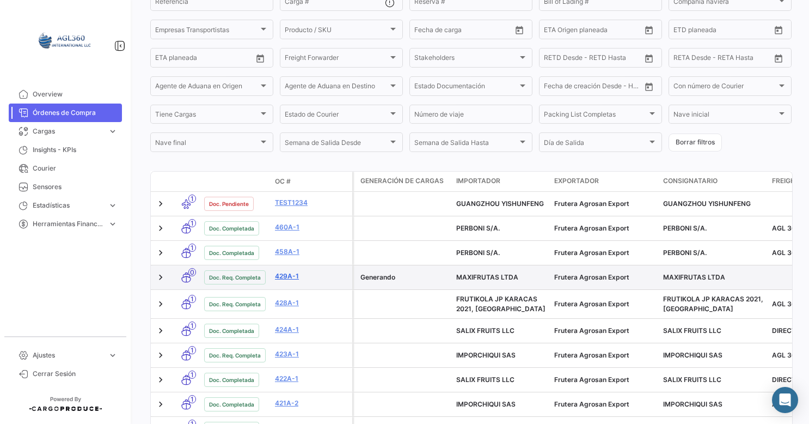
click at [294, 279] on link "429A-1" at bounding box center [311, 276] width 73 height 10
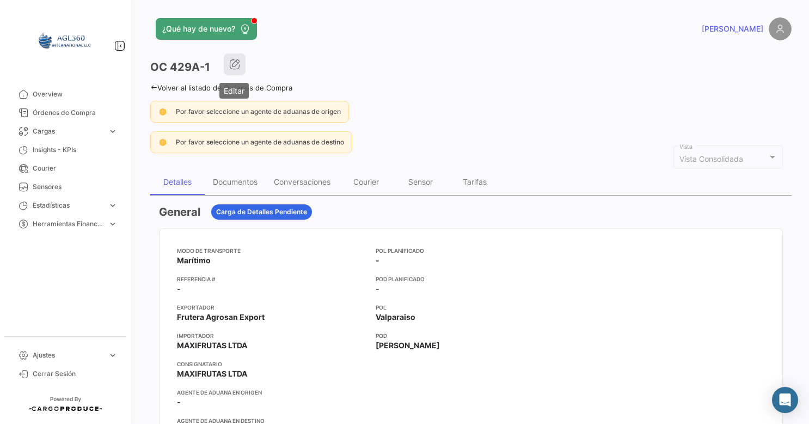
click at [235, 61] on icon "button" at bounding box center [234, 64] width 11 height 11
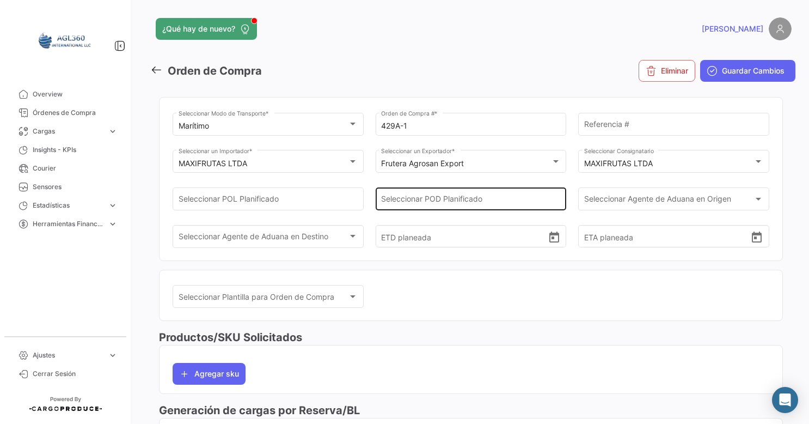
click at [432, 199] on input "Seleccionar POD Planificado" at bounding box center [471, 201] width 180 height 9
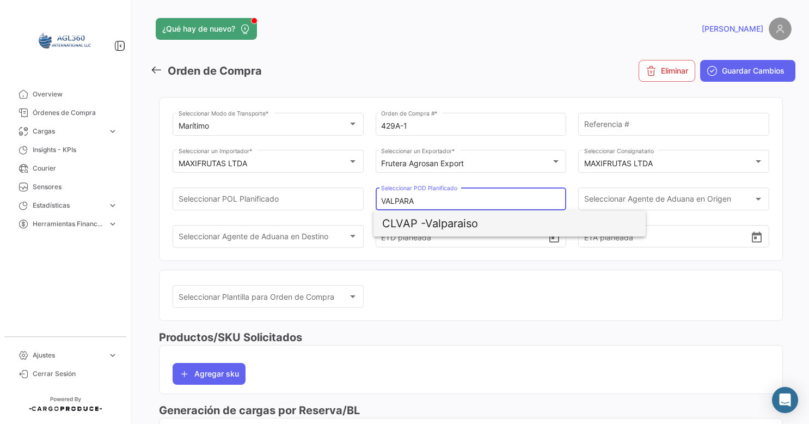
click at [425, 219] on span "CLVAP -" at bounding box center [403, 223] width 43 height 13
type input "Valparaiso"
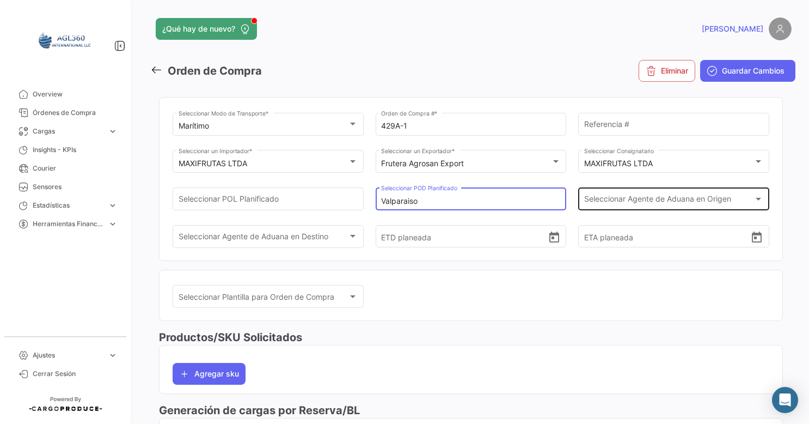
click at [648, 191] on div "Seleccionar Agente de Aduana en Origen Seleccionar Agente de Aduana en Origen" at bounding box center [674, 197] width 180 height 25
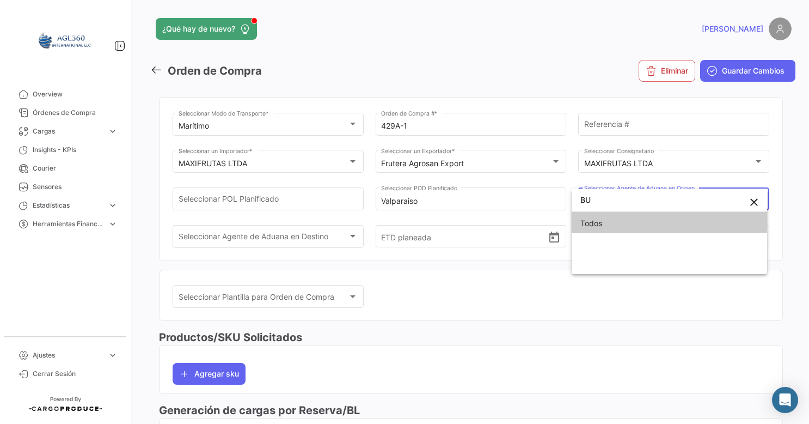
type input "B"
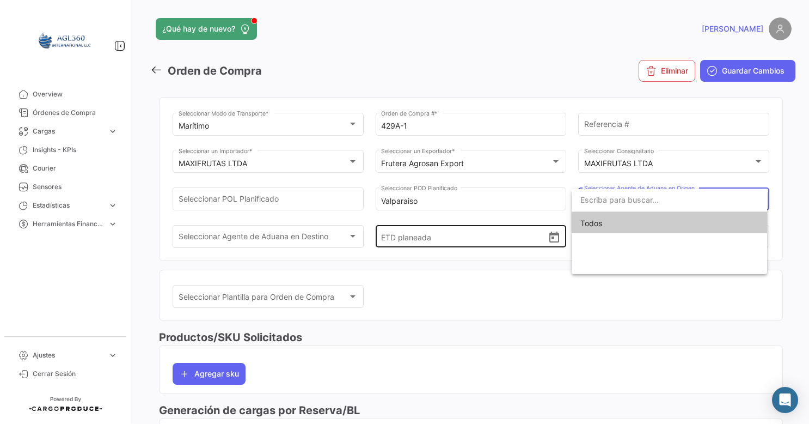
drag, startPoint x: 469, startPoint y: 200, endPoint x: 448, endPoint y: 209, distance: 22.4
click at [468, 200] on div at bounding box center [404, 212] width 809 height 424
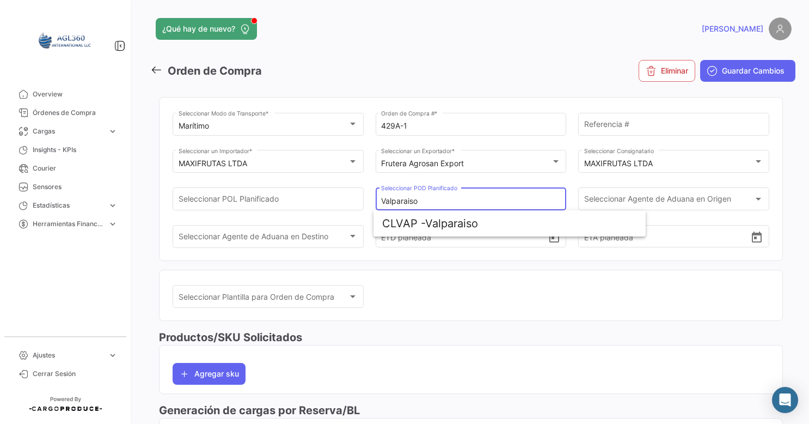
click at [431, 200] on input "Valparaiso" at bounding box center [471, 201] width 180 height 9
drag, startPoint x: 441, startPoint y: 198, endPoint x: 355, endPoint y: 198, distance: 86.0
click at [355, 198] on div "Marítimo Seleccionar Modo de Transporte * 429A-1 Orden de Compra # * Referencia…" at bounding box center [471, 186] width 597 height 150
click at [460, 223] on span "COBUN - [PERSON_NAME]" at bounding box center [509, 223] width 255 height 26
type input "[PERSON_NAME]"
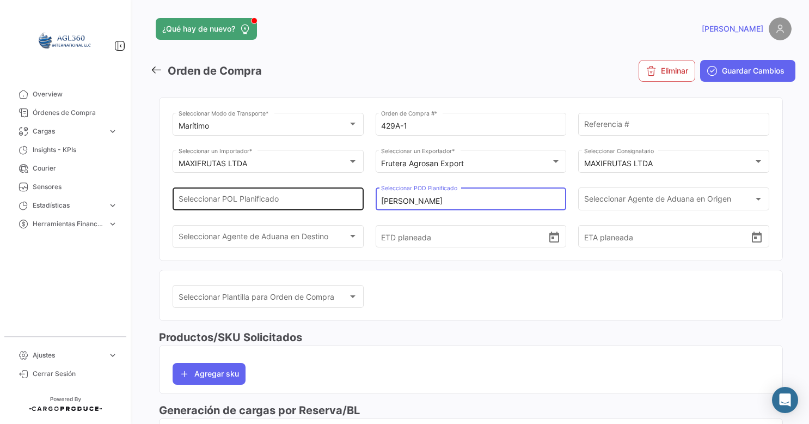
click at [259, 200] on input "Seleccionar POL Planificado" at bounding box center [269, 201] width 180 height 9
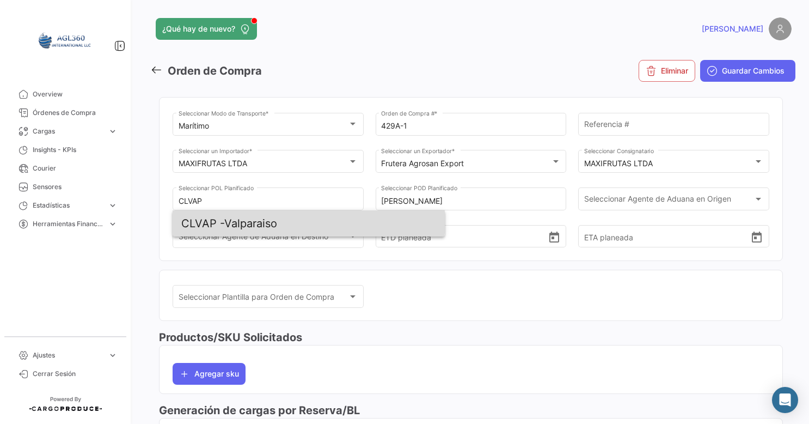
drag, startPoint x: 241, startPoint y: 217, endPoint x: 279, endPoint y: 217, distance: 38.1
click at [244, 216] on span "CLVAP - Valparaiso" at bounding box center [308, 223] width 255 height 26
type input "Valparaiso"
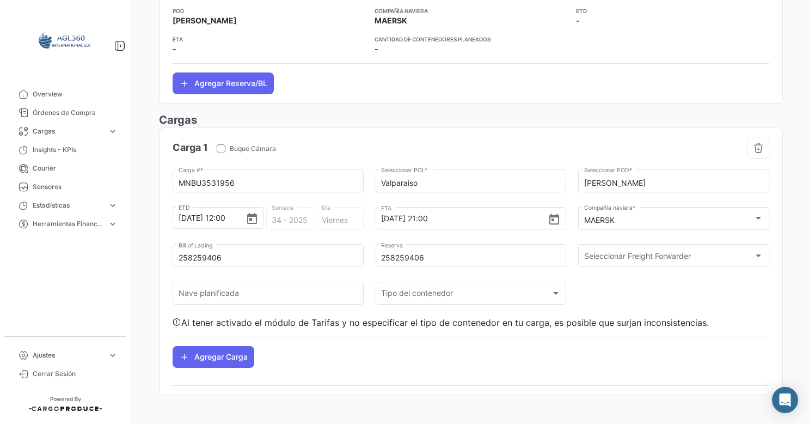
scroll to position [474, 0]
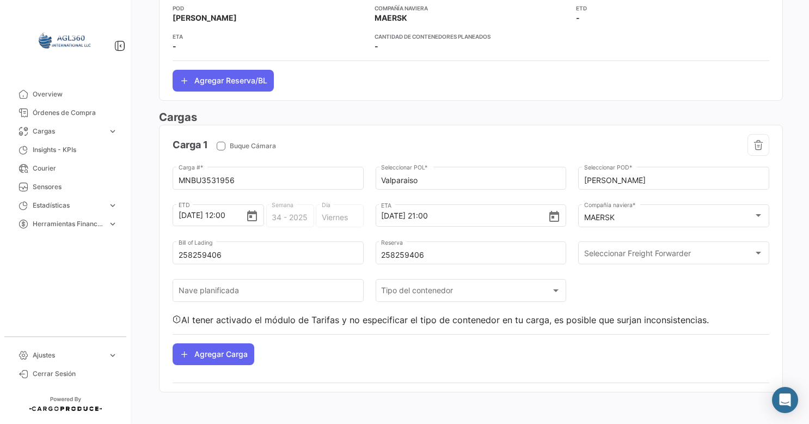
click at [344, 91] on mat-card "Generación exitosa Reserva 258259406 Bill of Lading 258259406 POL Valparaiso PO…" at bounding box center [471, 21] width 624 height 157
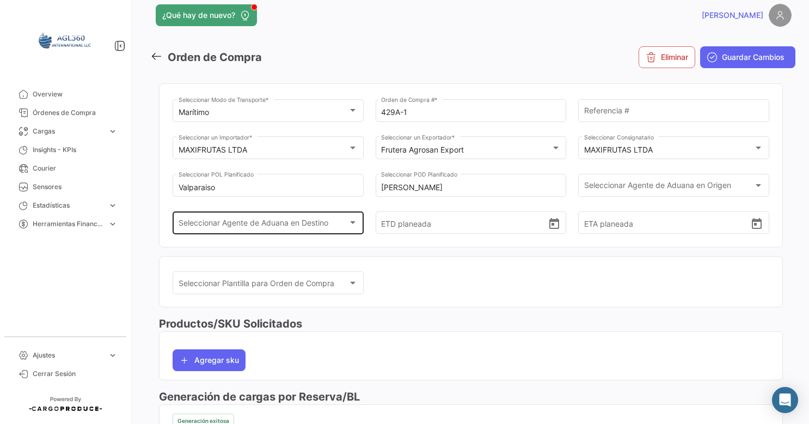
scroll to position [0, 0]
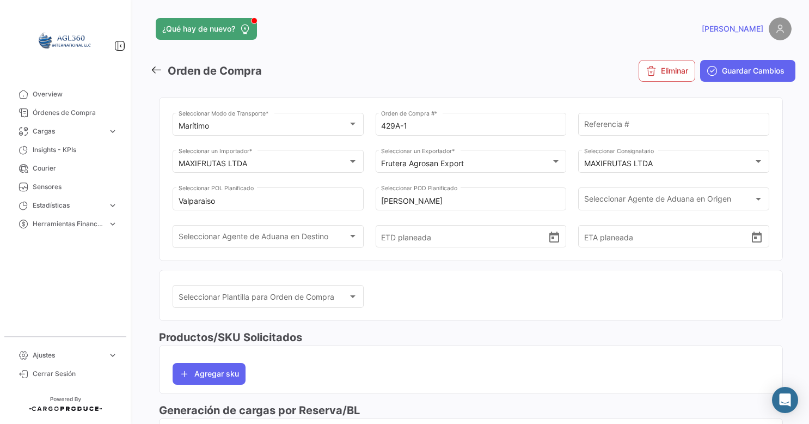
click at [161, 74] on icon at bounding box center [156, 70] width 12 height 12
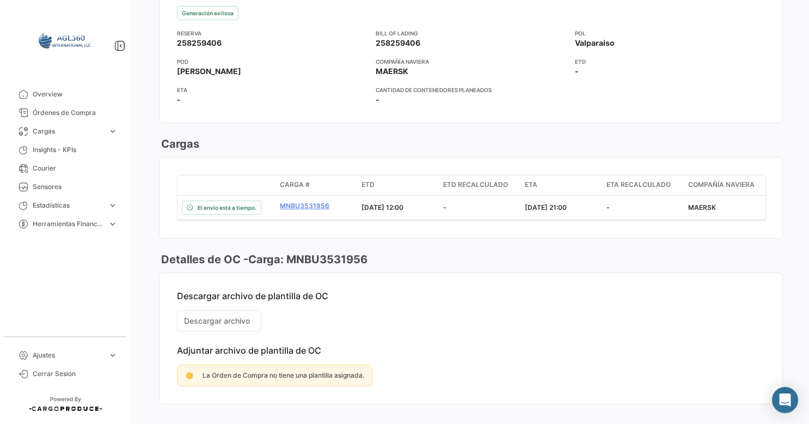
scroll to position [675, 0]
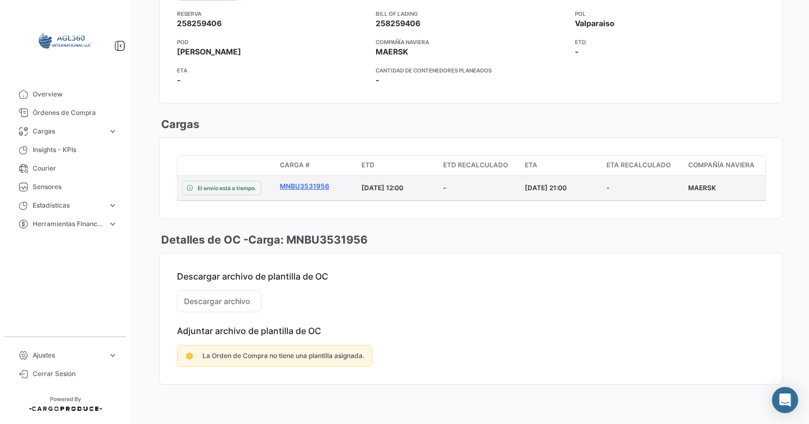
click at [305, 181] on link "MNBU3531956" at bounding box center [316, 186] width 73 height 10
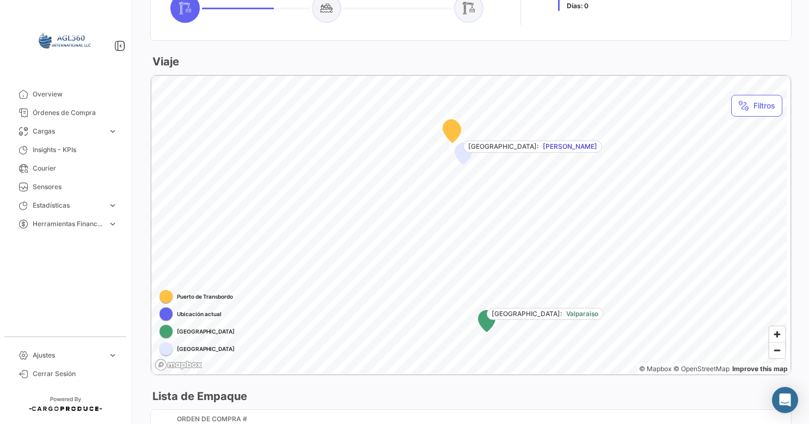
scroll to position [455, 0]
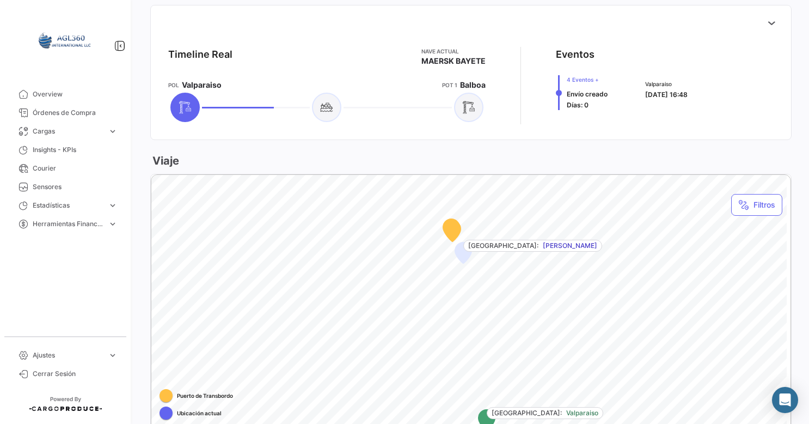
click at [567, 78] on span "4 Eventos +" at bounding box center [587, 79] width 41 height 9
click at [579, 78] on span "4 Eventos +" at bounding box center [587, 79] width 41 height 9
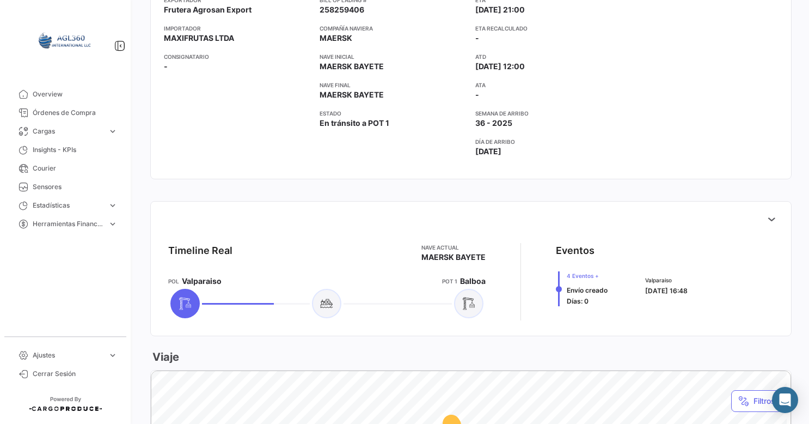
scroll to position [237, 0]
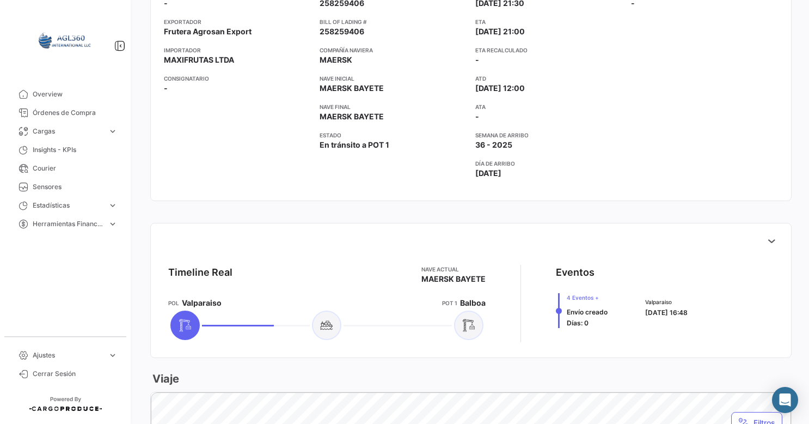
click at [326, 322] on icon at bounding box center [326, 324] width 13 height 13
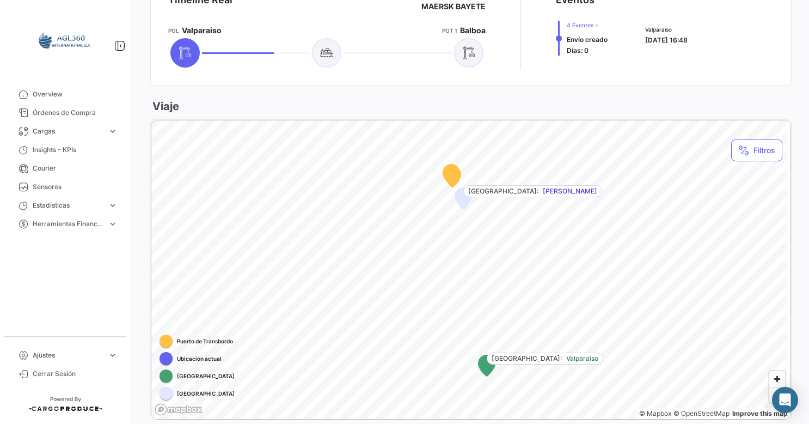
scroll to position [618, 0]
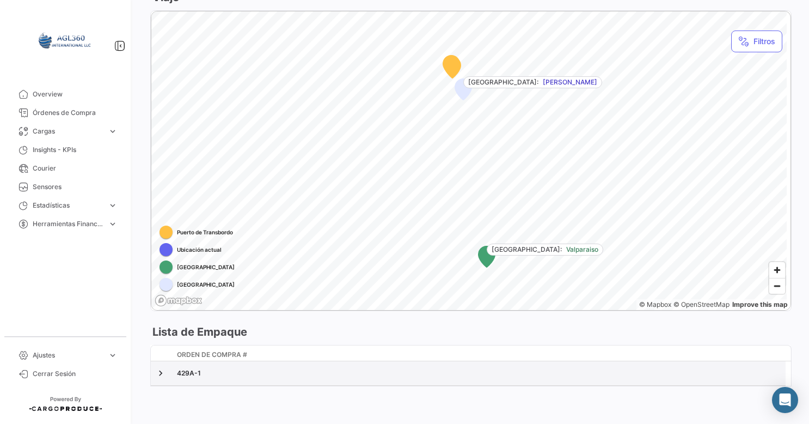
click at [173, 371] on datatable-body-cell "429A-1" at bounding box center [479, 373] width 613 height 24
click at [164, 370] on link at bounding box center [160, 372] width 11 height 11
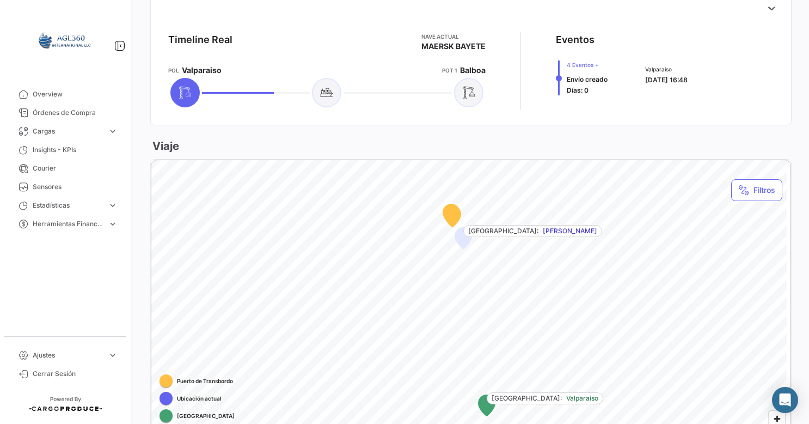
scroll to position [503, 0]
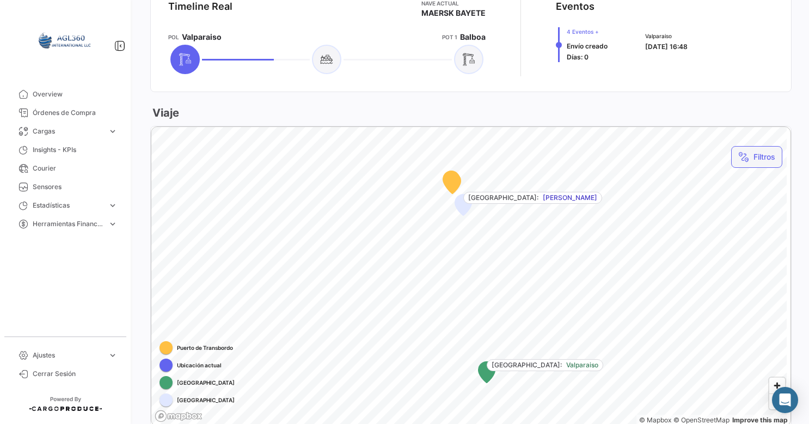
click at [745, 166] on button "Filtros" at bounding box center [756, 157] width 51 height 22
click at [511, 240] on div at bounding box center [404, 212] width 809 height 424
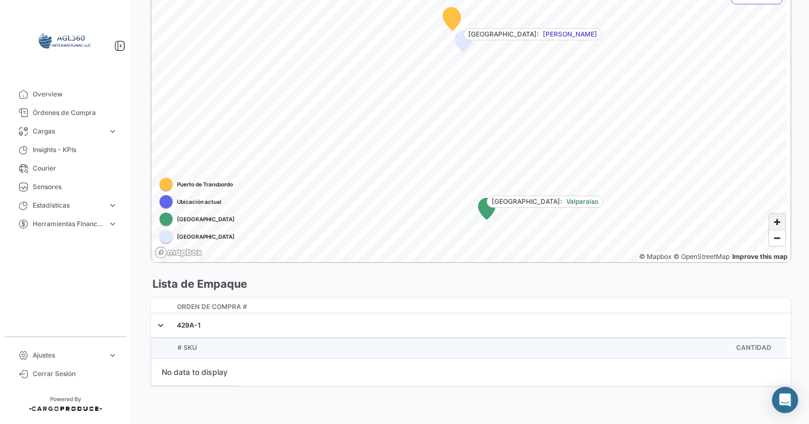
click at [773, 222] on span "Zoom in" at bounding box center [777, 222] width 16 height 16
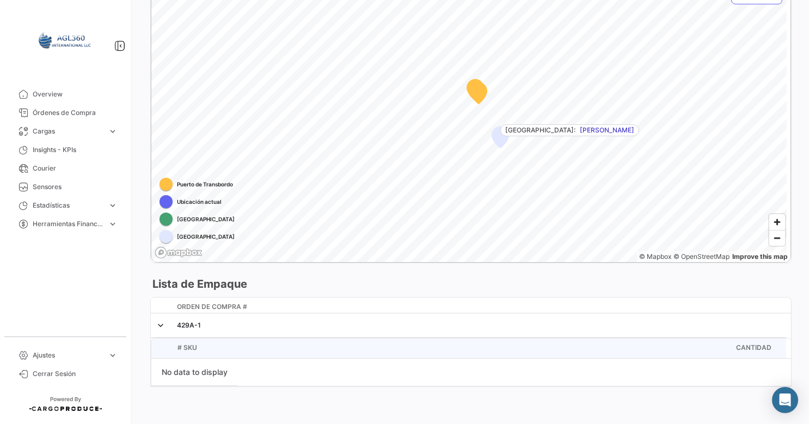
click at [497, 140] on icon "Map marker" at bounding box center [500, 137] width 16 height 21
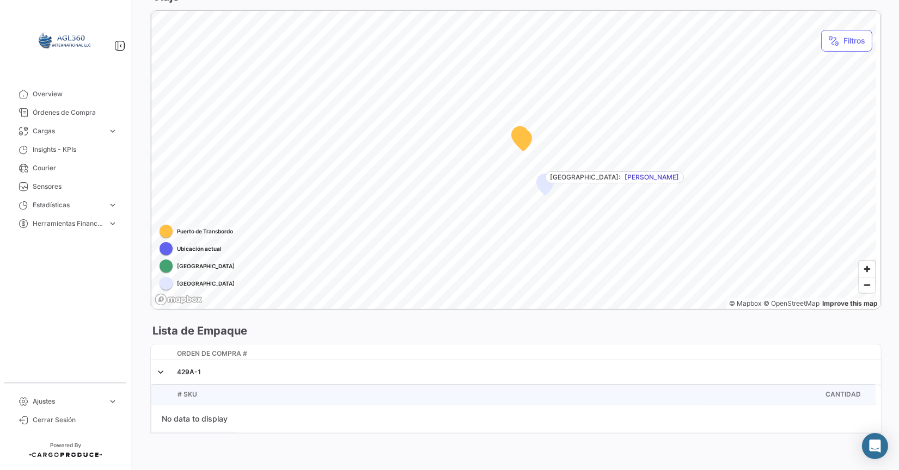
scroll to position [561, 0]
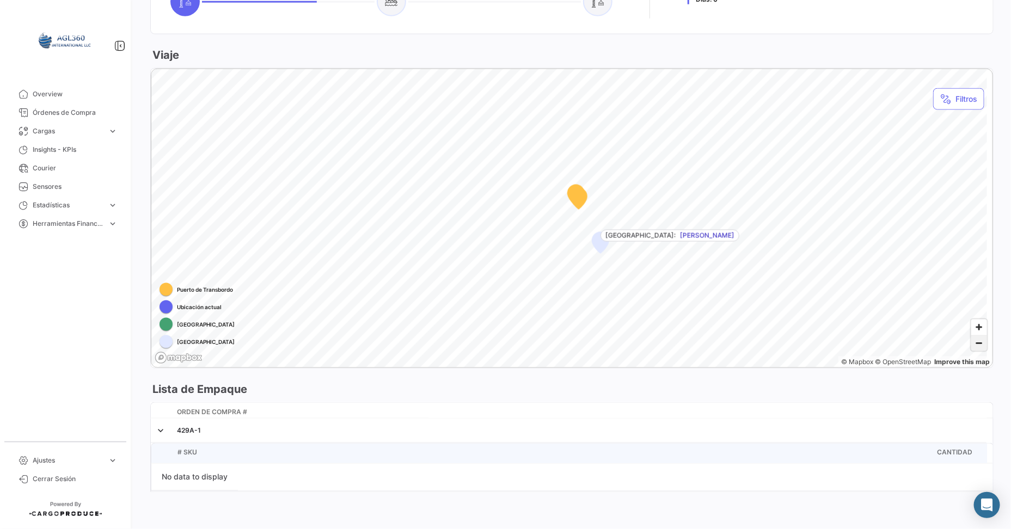
click at [808, 343] on span "Zoom out" at bounding box center [979, 343] width 16 height 15
click at [808, 328] on span "Zoom in" at bounding box center [979, 328] width 16 height 16
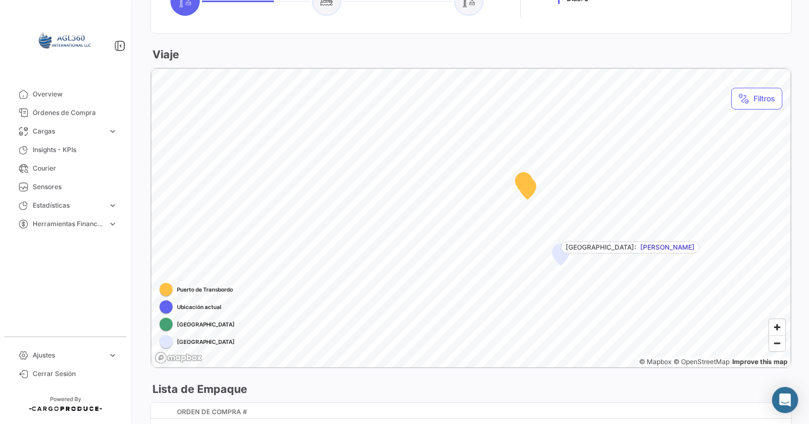
scroll to position [561, 0]
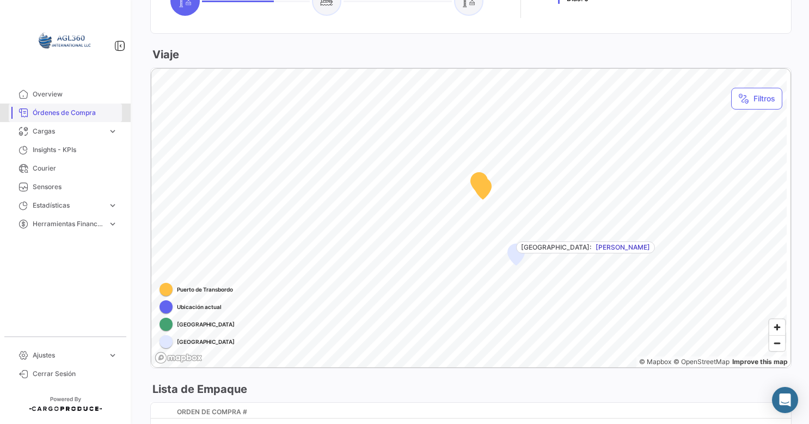
click at [66, 105] on link "Órdenes de Compra" at bounding box center [65, 112] width 113 height 19
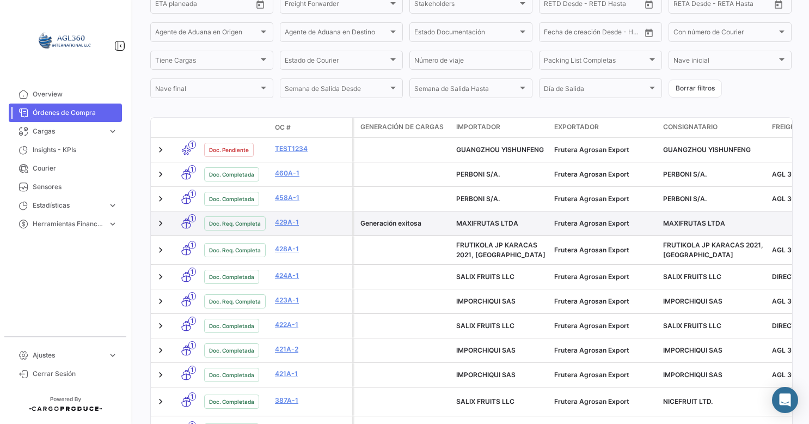
scroll to position [218, 0]
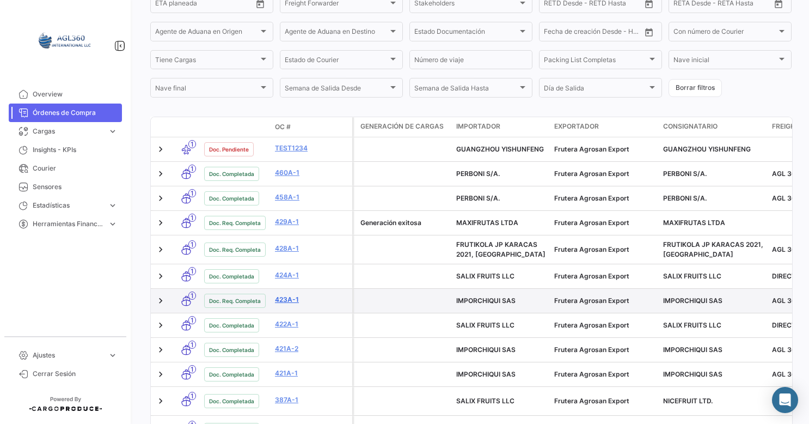
click at [287, 301] on link "423A-1" at bounding box center [311, 300] width 73 height 10
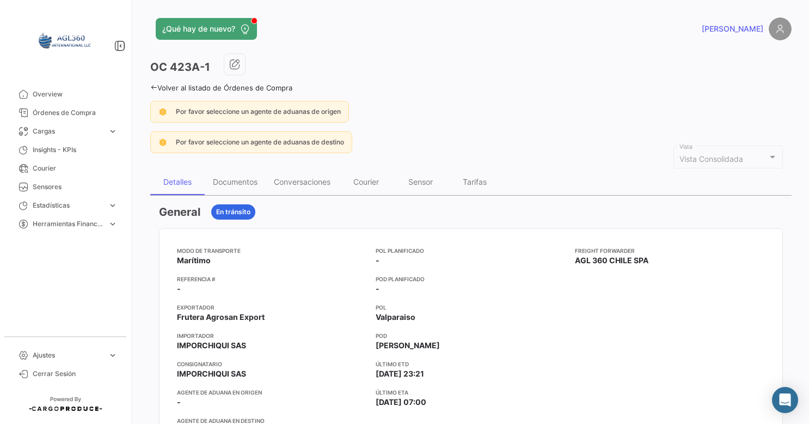
click at [159, 85] on link "Volver al listado de Órdenes de Compra" at bounding box center [221, 87] width 142 height 9
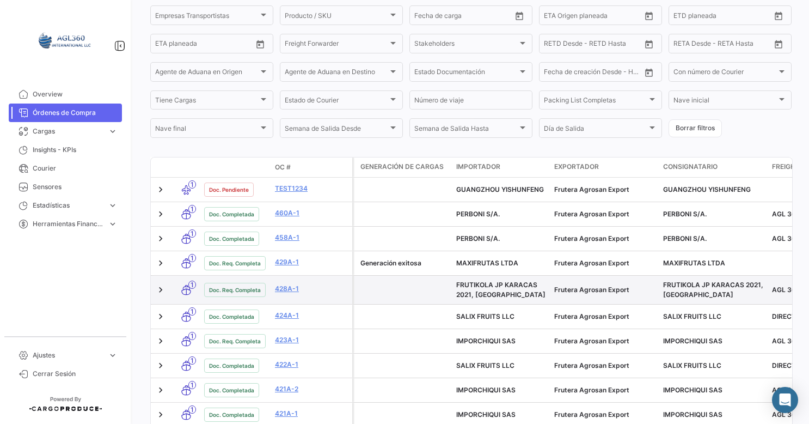
scroll to position [218, 0]
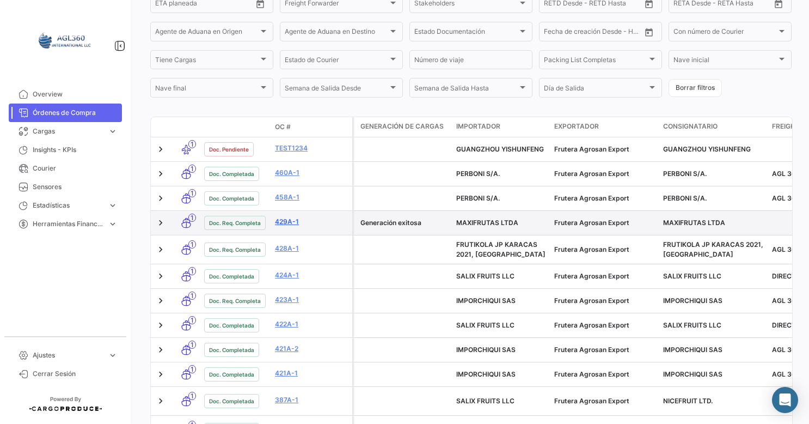
click at [287, 223] on link "429A-1" at bounding box center [311, 222] width 73 height 10
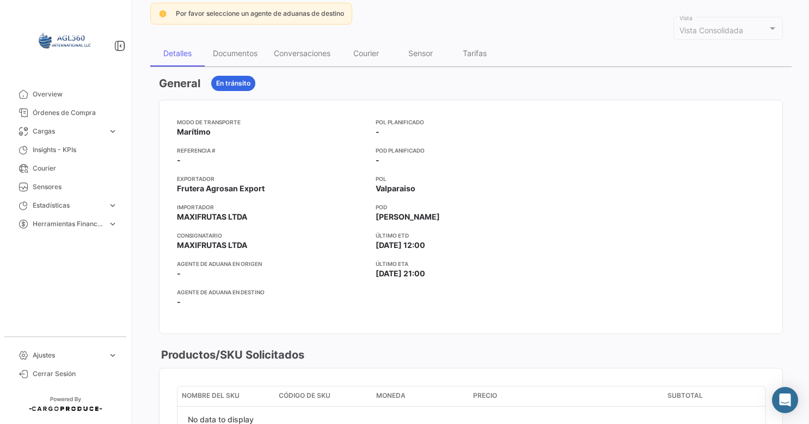
scroll to position [54, 0]
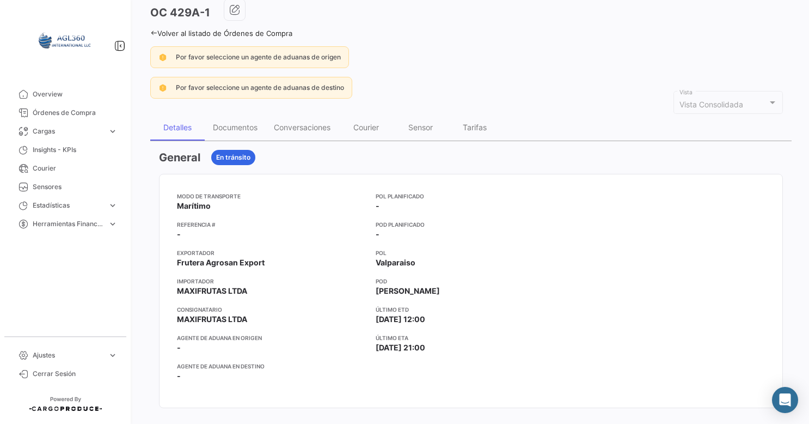
click at [152, 30] on icon at bounding box center [153, 32] width 7 height 7
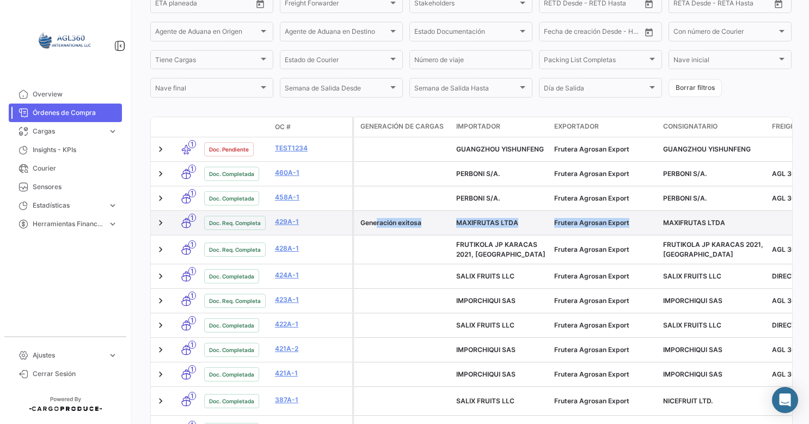
drag, startPoint x: 373, startPoint y: 224, endPoint x: 651, endPoint y: 221, distance: 277.7
drag, startPoint x: 651, startPoint y: 221, endPoint x: 766, endPoint y: 229, distance: 115.1
click at [766, 229] on datatable-body-cell "MAXIFRUTAS LTDA" at bounding box center [713, 223] width 109 height 24
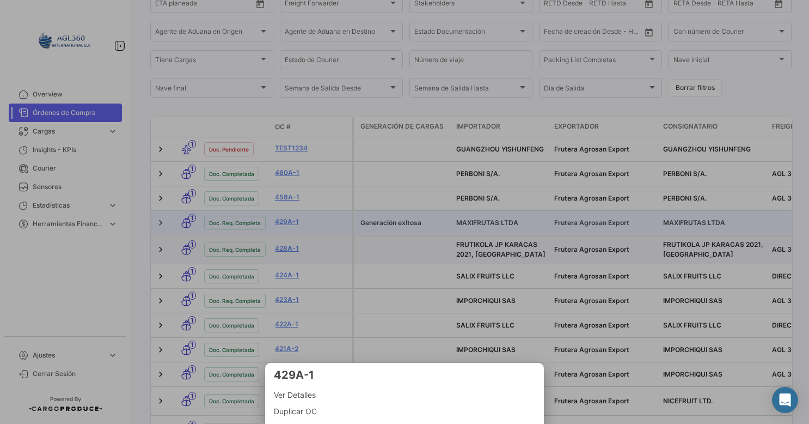
drag, startPoint x: 750, startPoint y: 232, endPoint x: 733, endPoint y: 237, distance: 18.1
click at [751, 232] on div at bounding box center [404, 212] width 809 height 424
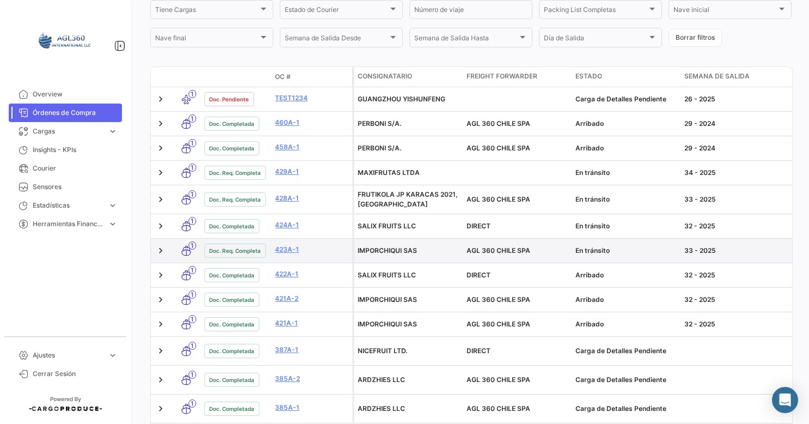
scroll to position [213, 0]
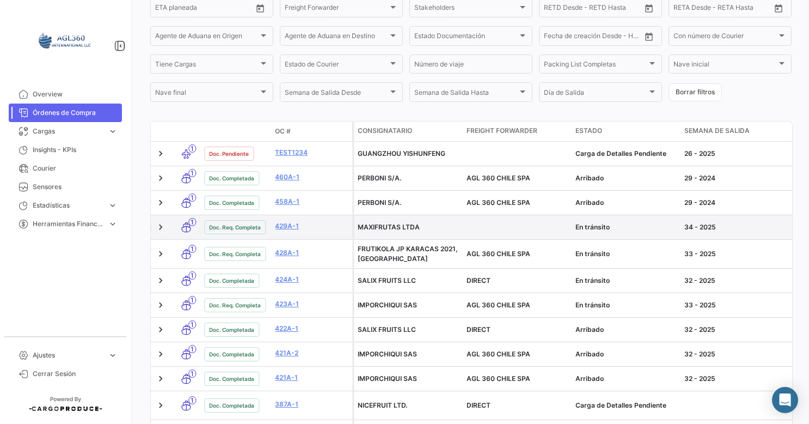
click at [487, 221] on datatable-body-cell at bounding box center [516, 227] width 109 height 24
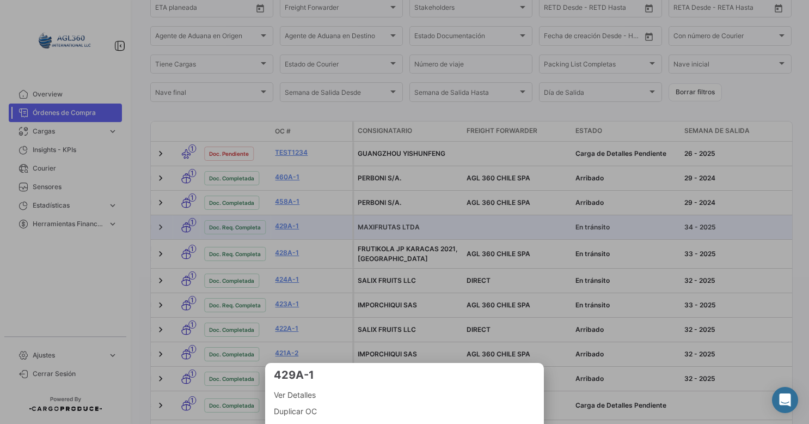
click at [338, 231] on div at bounding box center [404, 212] width 809 height 424
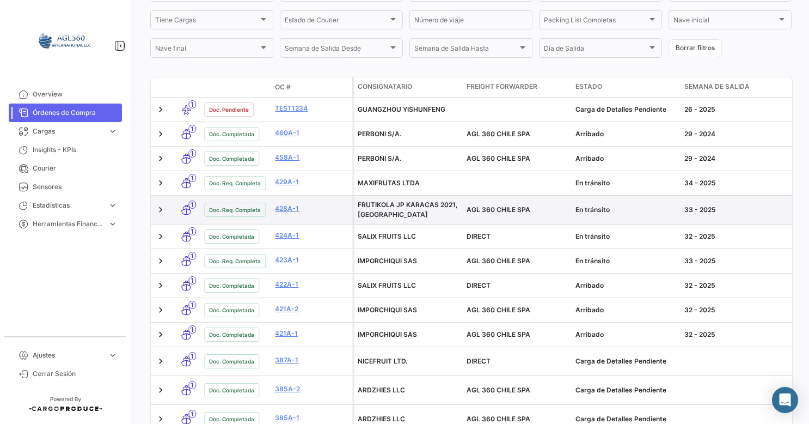
scroll to position [268, 0]
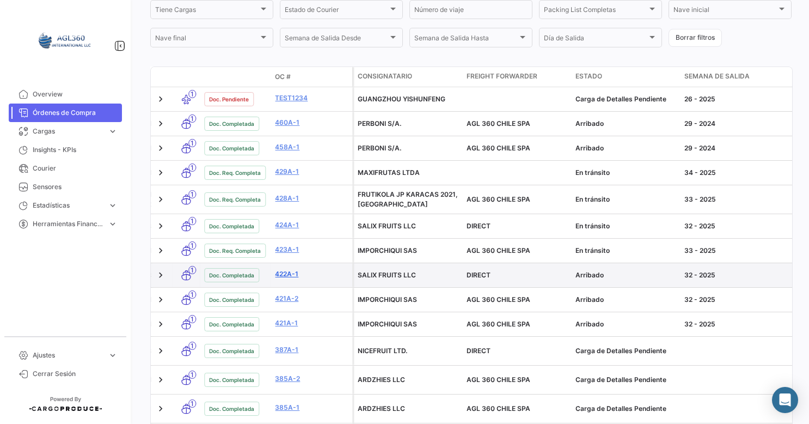
click at [283, 275] on link "422A-1" at bounding box center [311, 274] width 73 height 10
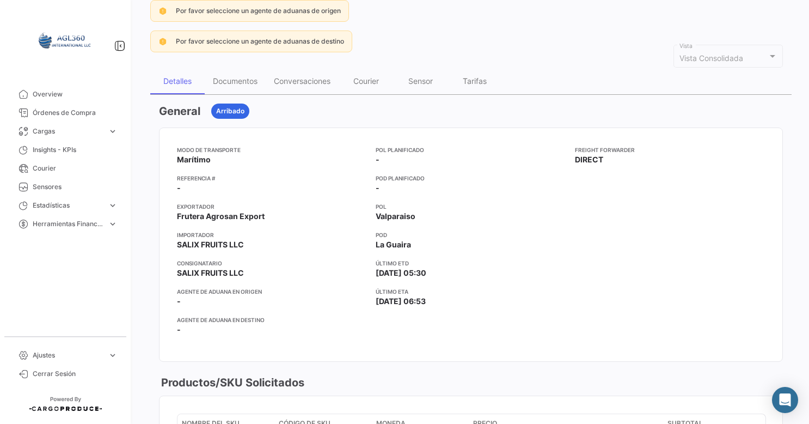
scroll to position [54, 0]
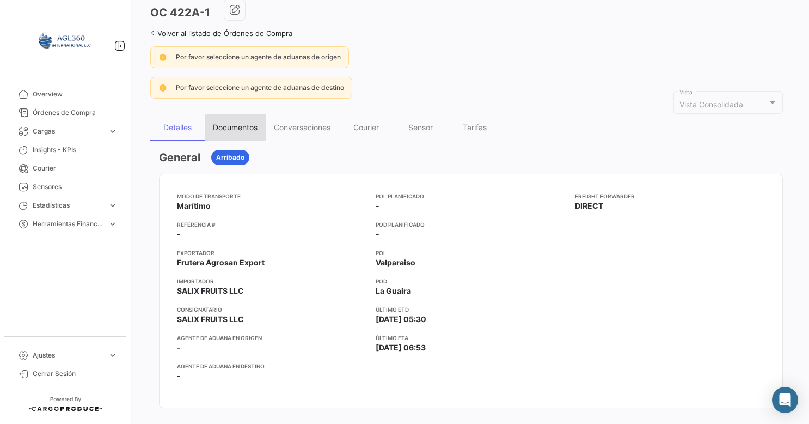
click at [238, 127] on div "Documentos" at bounding box center [235, 126] width 45 height 9
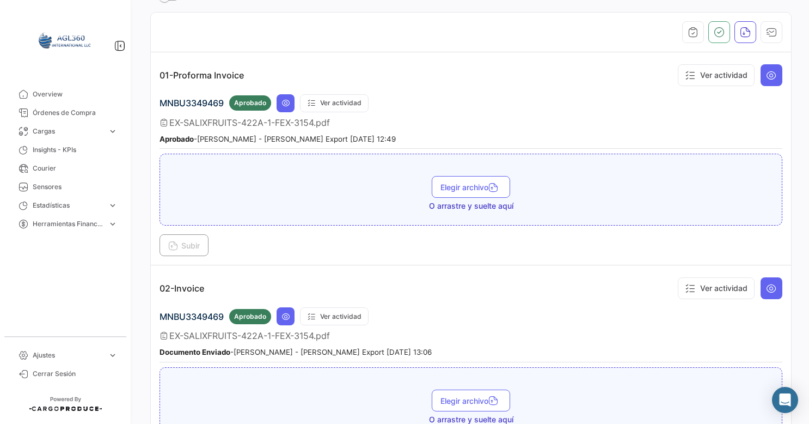
scroll to position [218, 0]
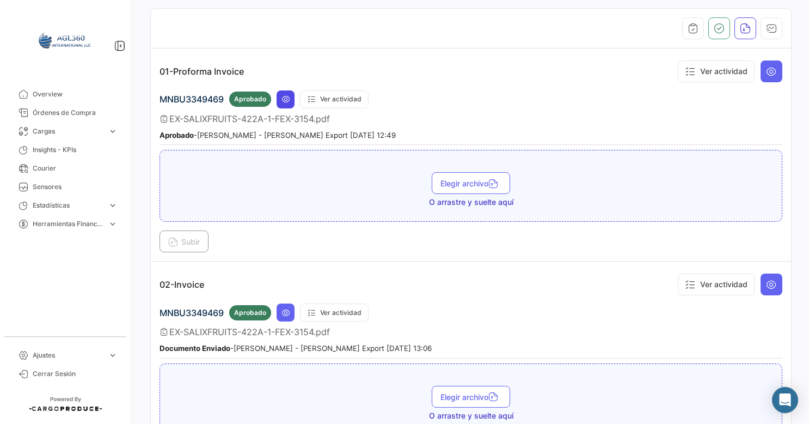
click at [285, 95] on icon at bounding box center [285, 99] width 9 height 9
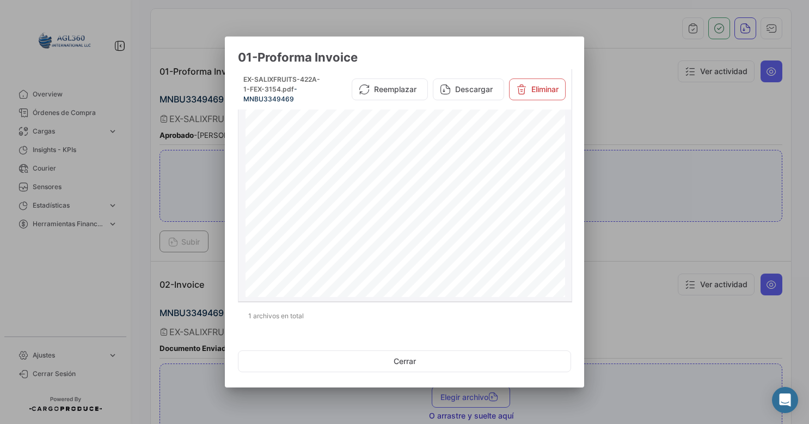
scroll to position [54, 0]
click at [411, 359] on button "Cerrar" at bounding box center [404, 361] width 333 height 22
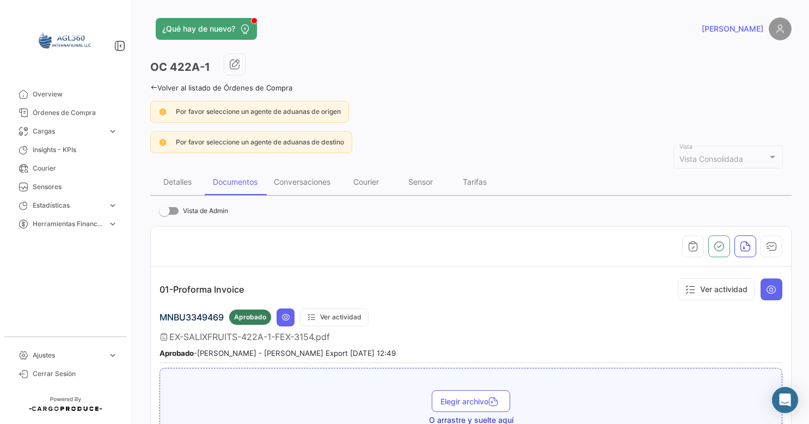
scroll to position [163, 0]
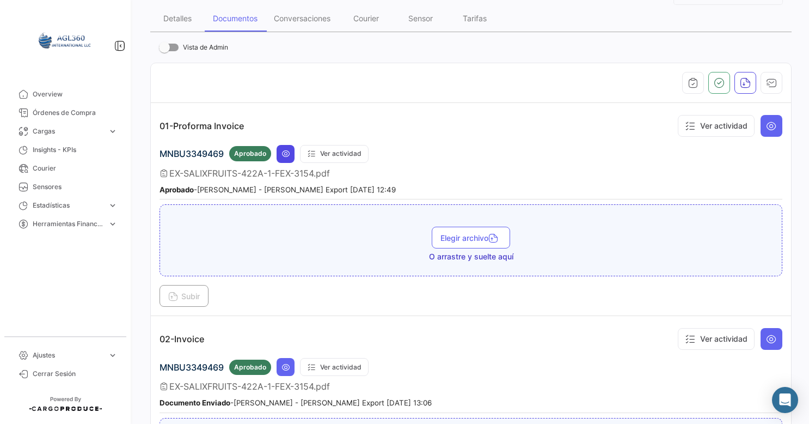
click at [282, 151] on icon at bounding box center [285, 153] width 9 height 9
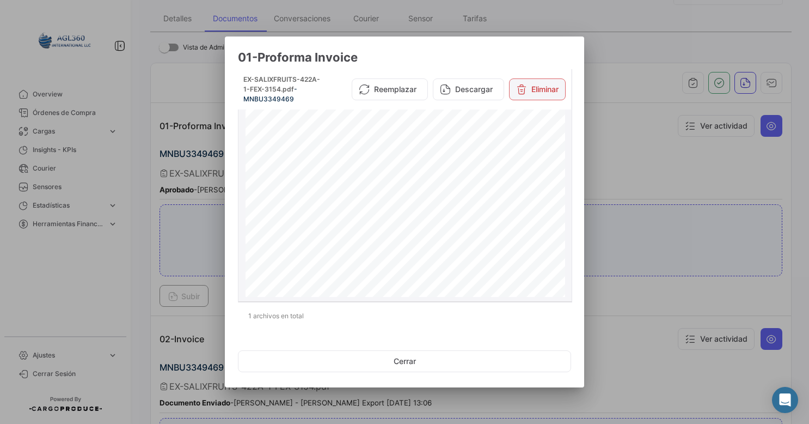
scroll to position [218, 0]
click at [636, 72] on div at bounding box center [404, 212] width 809 height 424
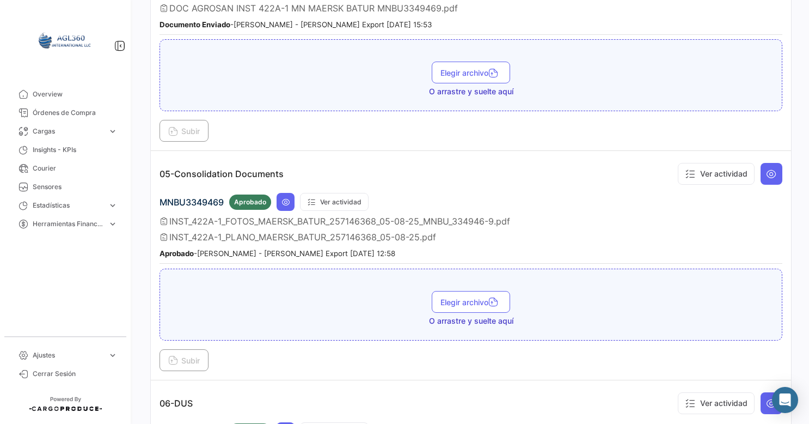
scroll to position [859, 0]
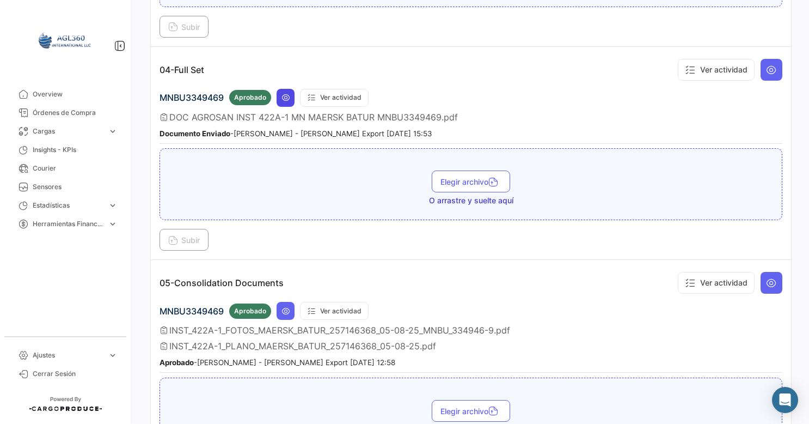
click at [287, 93] on icon at bounding box center [285, 97] width 9 height 9
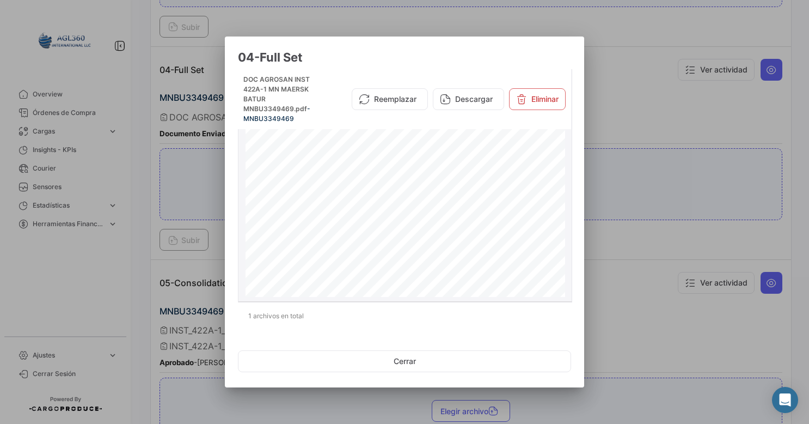
scroll to position [1143, 0]
click at [400, 356] on button "Cerrar" at bounding box center [404, 361] width 333 height 22
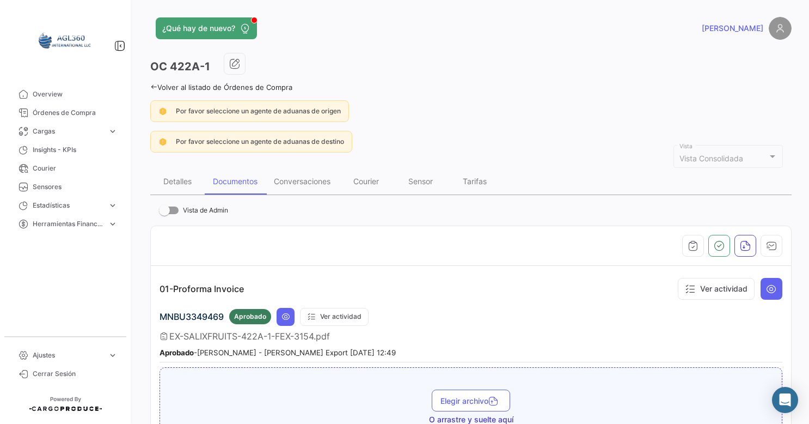
scroll to position [0, 0]
click at [44, 94] on span "Overview" at bounding box center [75, 94] width 85 height 10
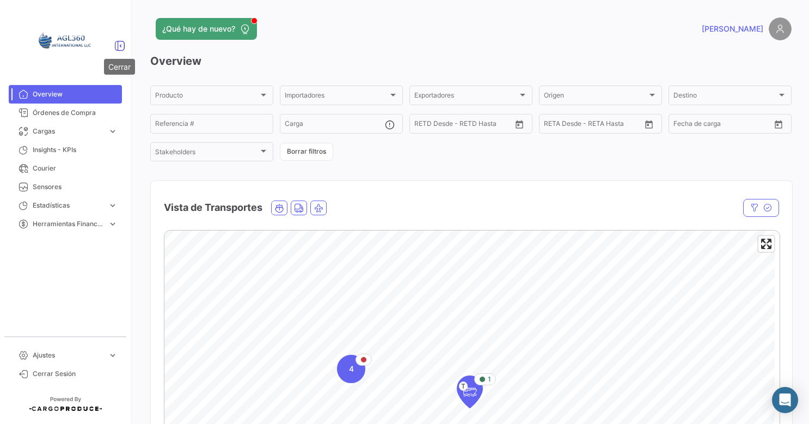
click at [123, 45] on icon at bounding box center [119, 45] width 11 height 11
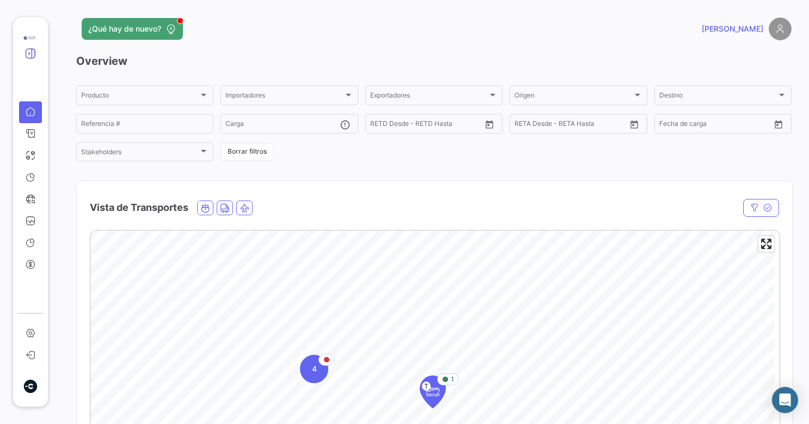
click at [34, 50] on icon at bounding box center [30, 53] width 11 height 11
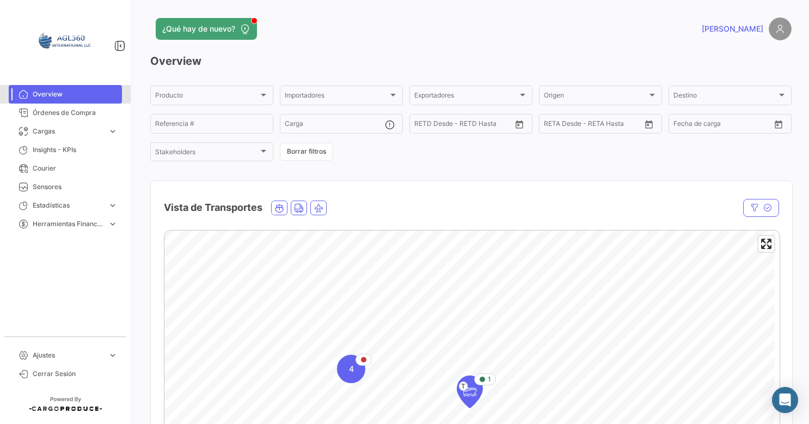
click at [78, 95] on span "Overview" at bounding box center [75, 94] width 85 height 10
click at [72, 107] on link "Órdenes de Compra" at bounding box center [65, 112] width 113 height 19
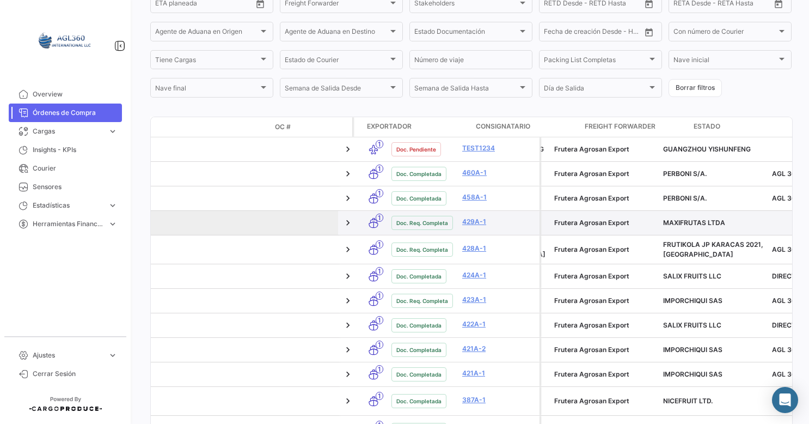
scroll to position [0, 207]
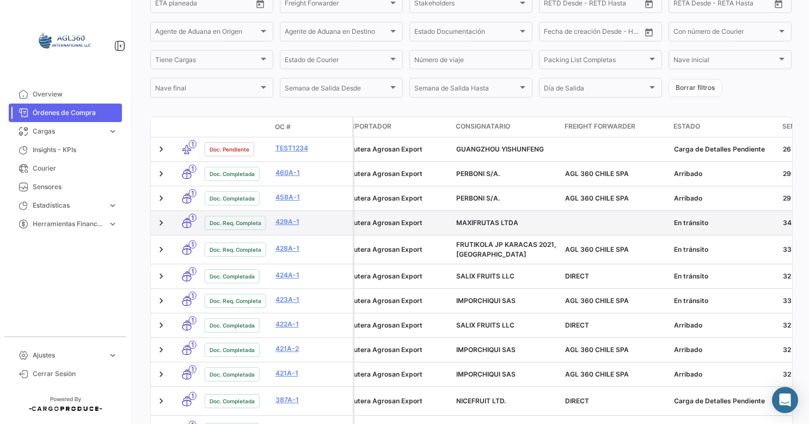
drag, startPoint x: 556, startPoint y: 225, endPoint x: 598, endPoint y: 223, distance: 42.0
drag, startPoint x: 598, startPoint y: 223, endPoint x: 588, endPoint y: 221, distance: 10.5
click at [588, 221] on datatable-body-cell at bounding box center [615, 223] width 109 height 24
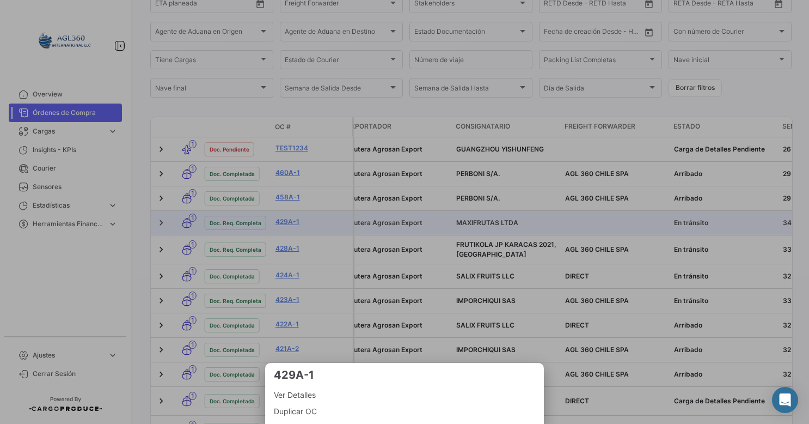
click at [588, 221] on div at bounding box center [404, 212] width 809 height 424
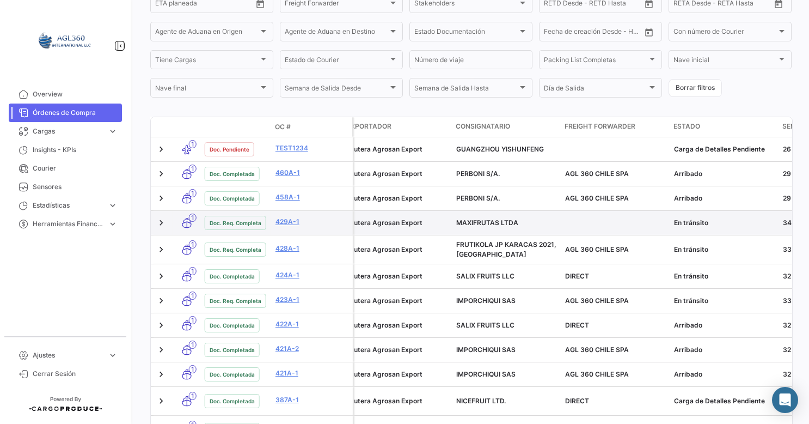
click at [583, 221] on datatable-body-cell at bounding box center [615, 223] width 109 height 24
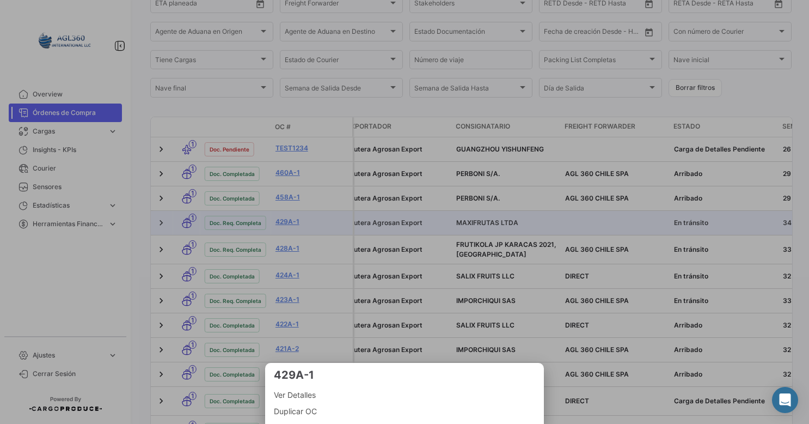
click at [583, 223] on div at bounding box center [404, 212] width 809 height 424
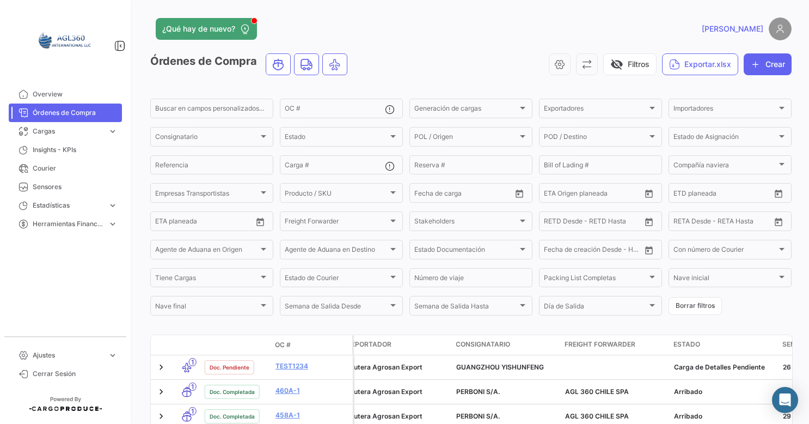
scroll to position [218, 0]
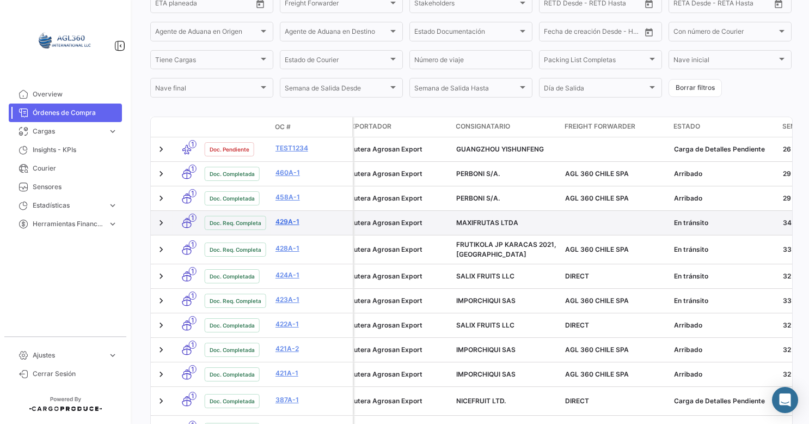
click at [292, 223] on link "429A-1" at bounding box center [311, 222] width 73 height 10
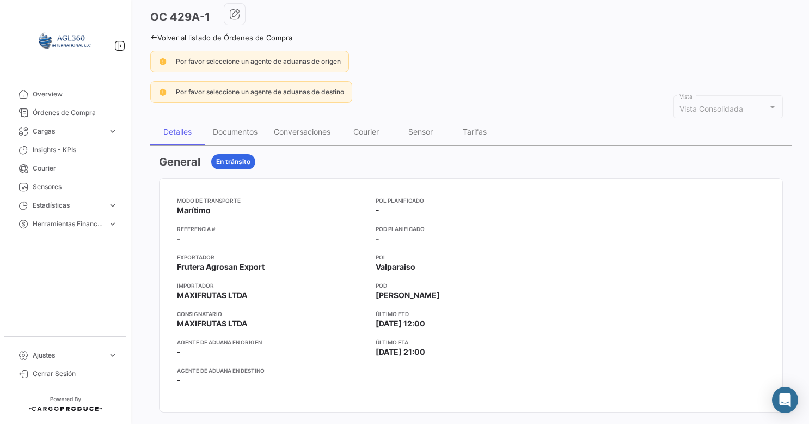
scroll to position [109, 0]
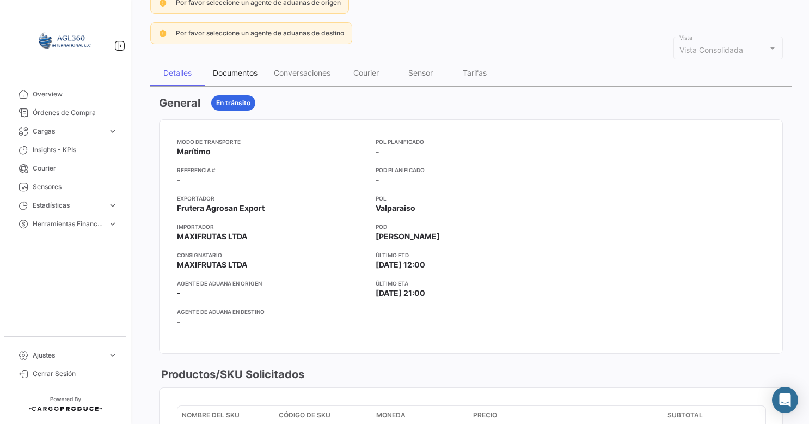
click at [240, 76] on div "Documentos" at bounding box center [235, 73] width 61 height 26
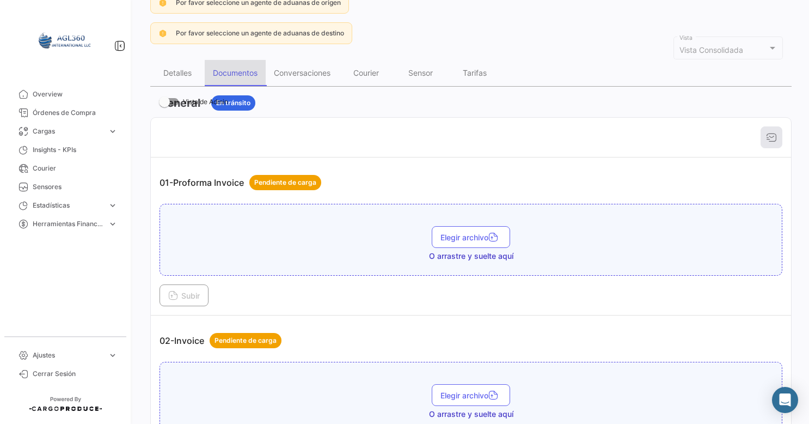
scroll to position [0, 0]
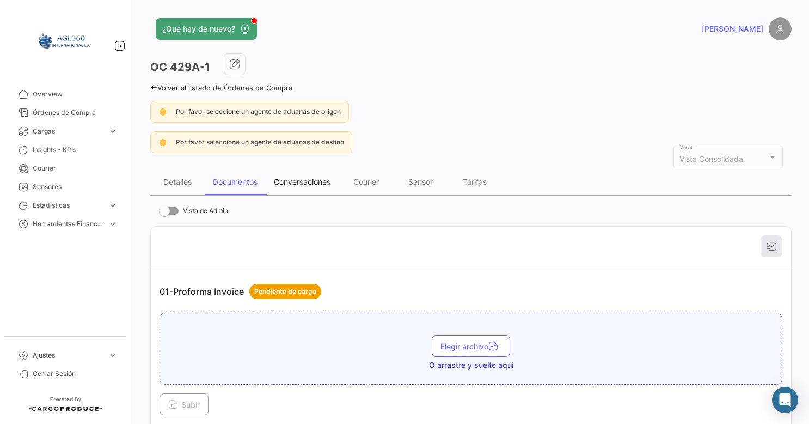
click at [305, 177] on div "Conversaciones" at bounding box center [302, 181] width 57 height 9
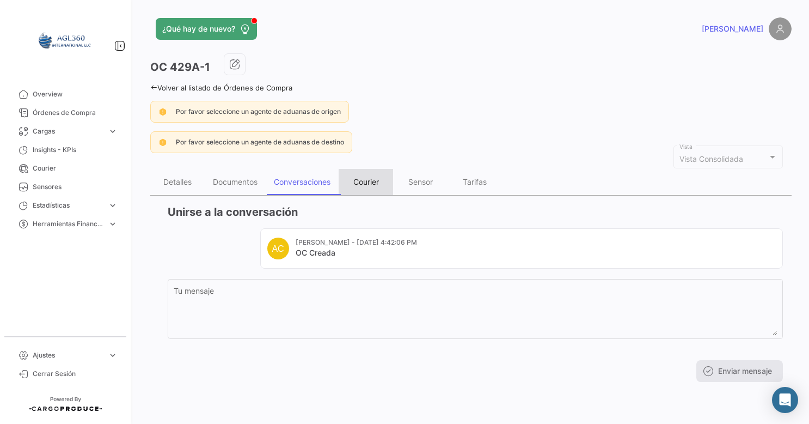
click at [371, 180] on div "Courier" at bounding box center [366, 181] width 26 height 9
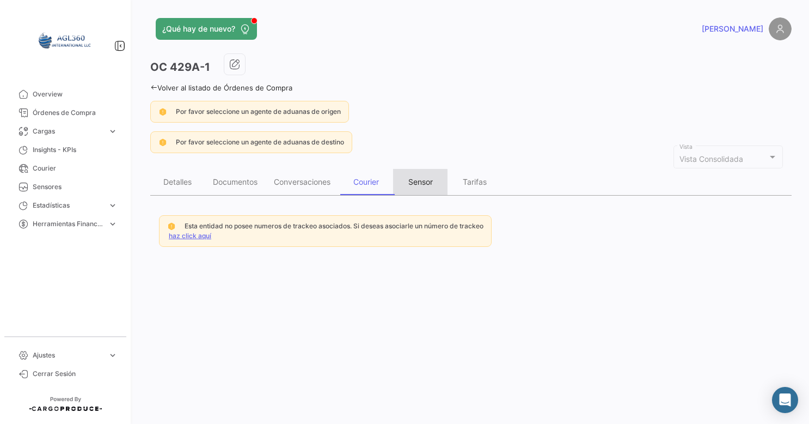
click at [413, 181] on div "Sensor" at bounding box center [420, 181] width 24 height 9
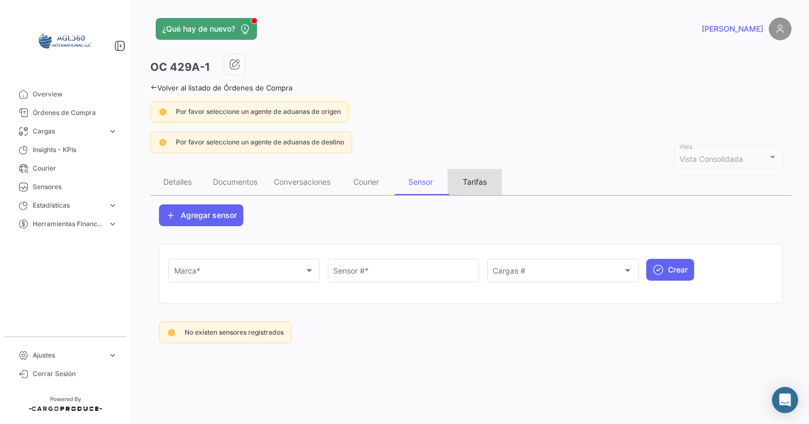
click at [479, 181] on div "Tarifas" at bounding box center [475, 181] width 24 height 9
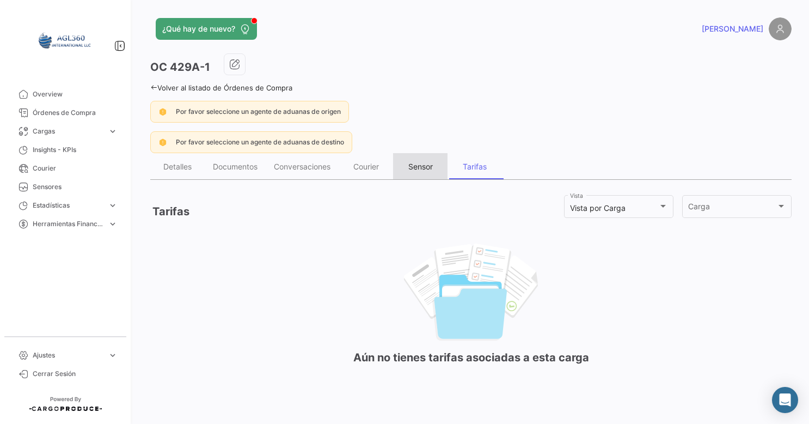
click at [414, 166] on div "Sensor" at bounding box center [420, 166] width 24 height 9
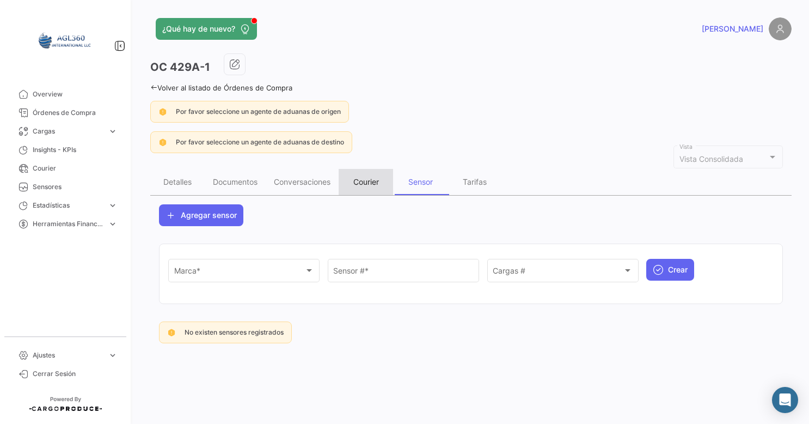
click at [373, 177] on div "Courier" at bounding box center [366, 181] width 26 height 9
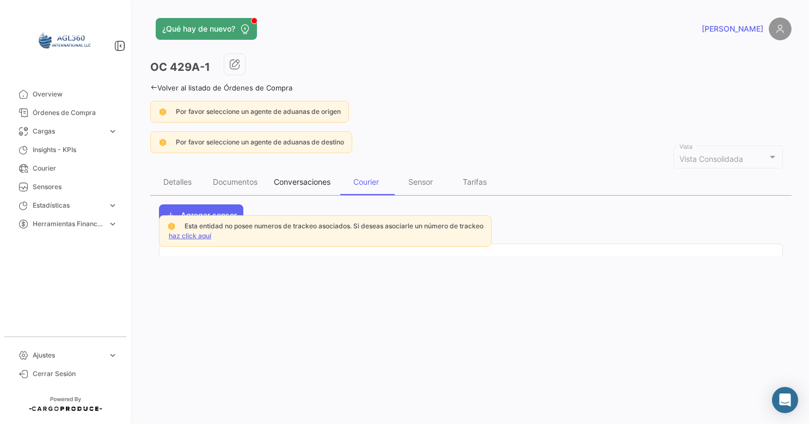
click at [320, 177] on div "Conversaciones" at bounding box center [302, 181] width 57 height 9
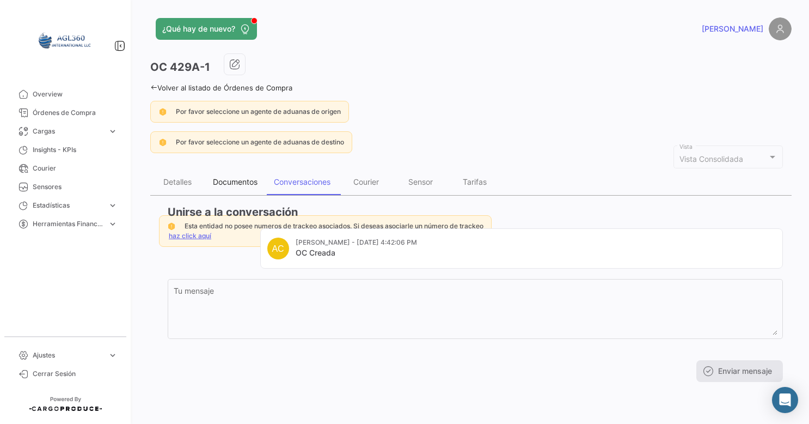
click at [248, 184] on div "Documentos" at bounding box center [235, 181] width 45 height 9
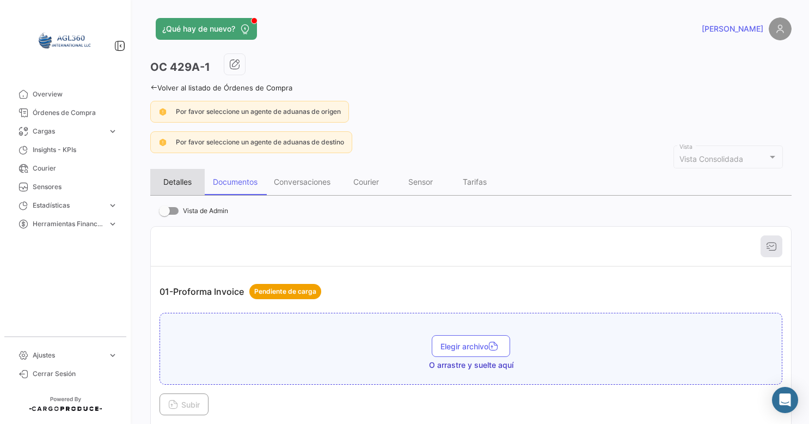
click at [170, 182] on div "Detalles" at bounding box center [177, 181] width 28 height 9
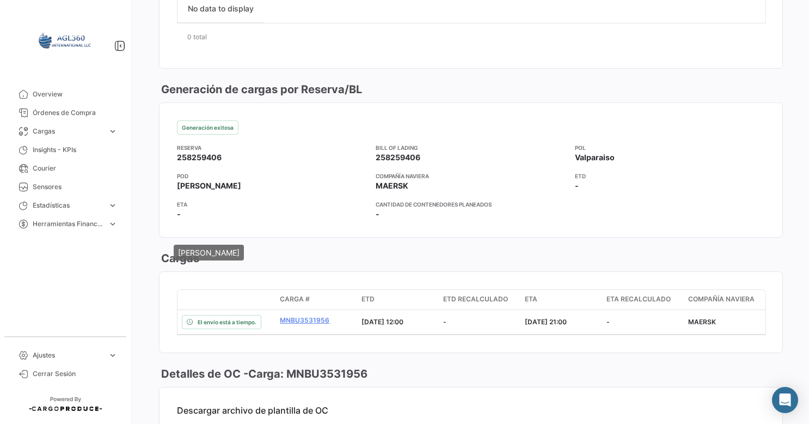
scroll to position [653, 0]
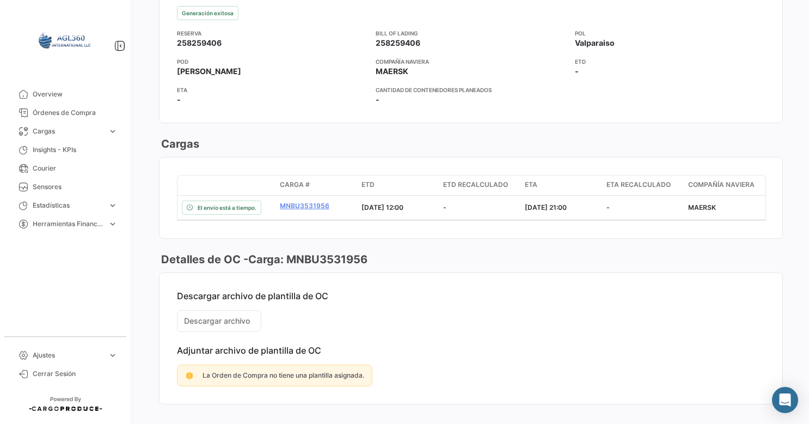
drag, startPoint x: 377, startPoint y: 215, endPoint x: 495, endPoint y: 217, distance: 118.2
click at [493, 215] on div "El envío está a tiempo. MNBU3531956 [DATE] 12:00 - [DATE] 21:00 - MAERSK 258259…" at bounding box center [716, 207] width 1078 height 24
